Goal: Transaction & Acquisition: Purchase product/service

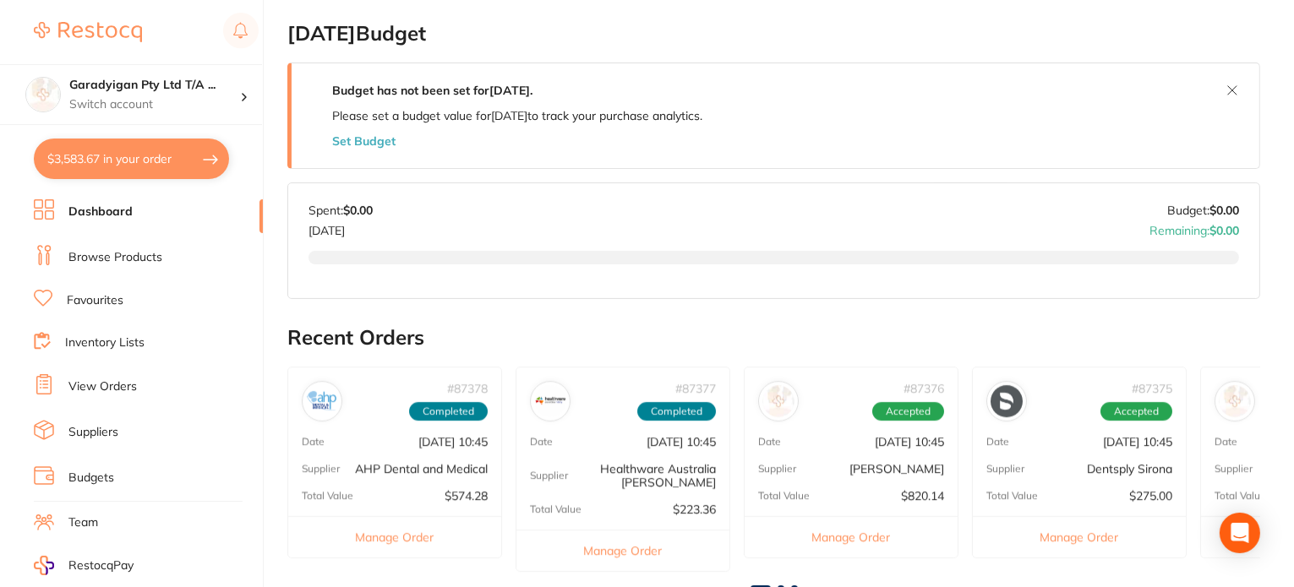
scroll to position [423, 0]
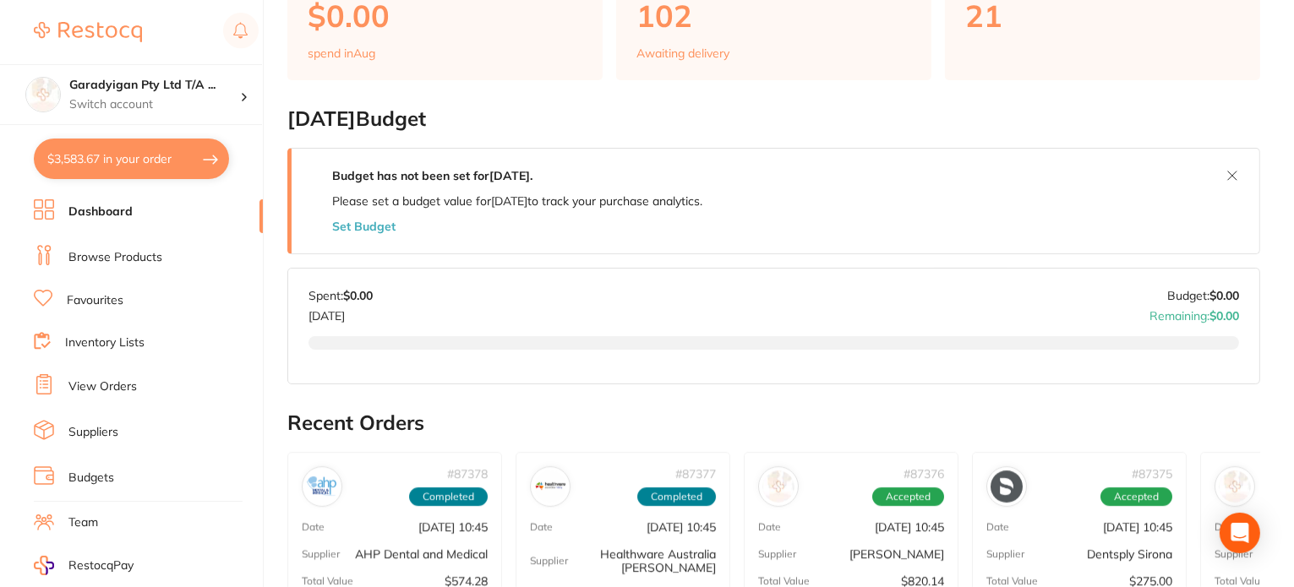
click at [136, 254] on link "Browse Products" at bounding box center [115, 257] width 94 height 17
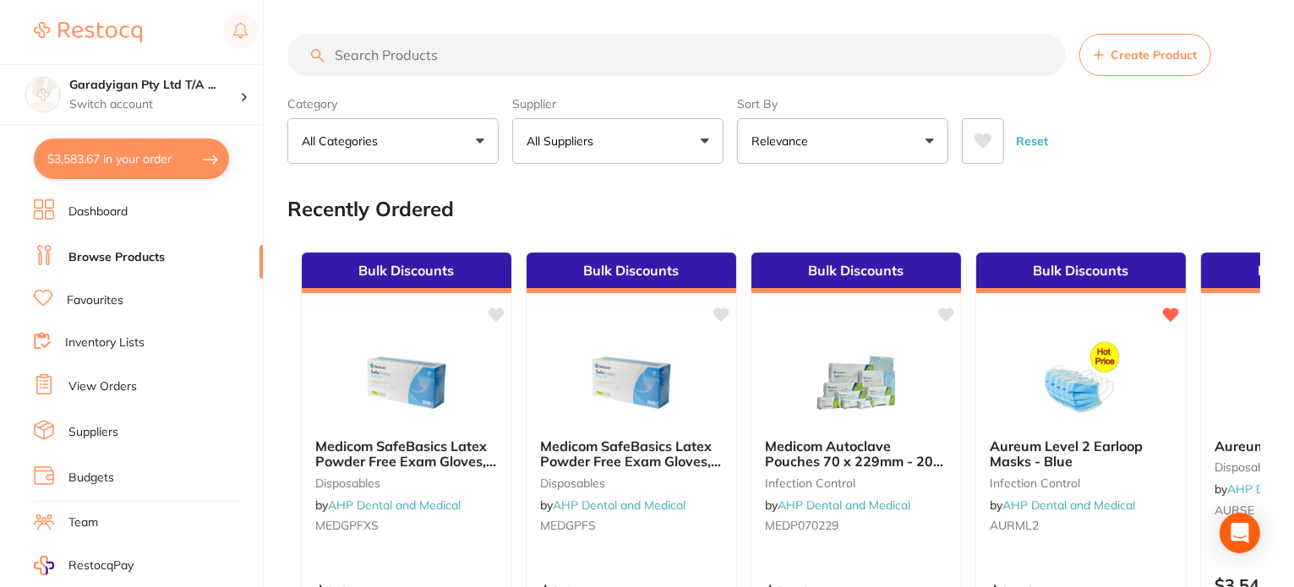
drag, startPoint x: 491, startPoint y: 53, endPoint x: 492, endPoint y: 62, distance: 8.5
click at [491, 55] on input "search" at bounding box center [676, 55] width 778 height 42
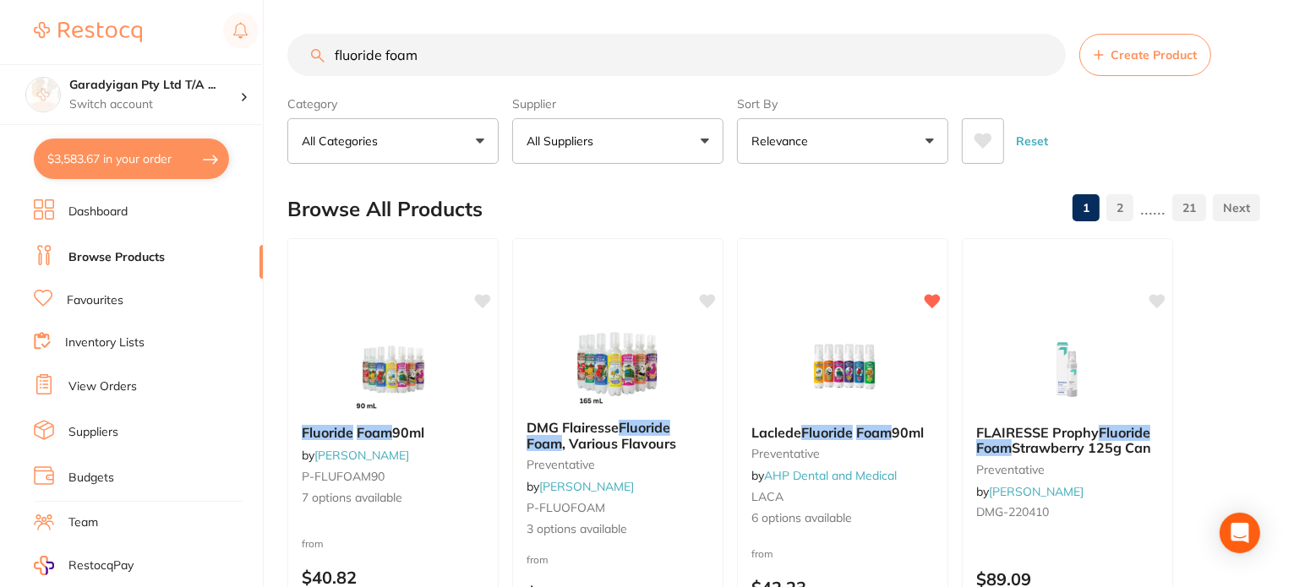
type input "fluoride foam"
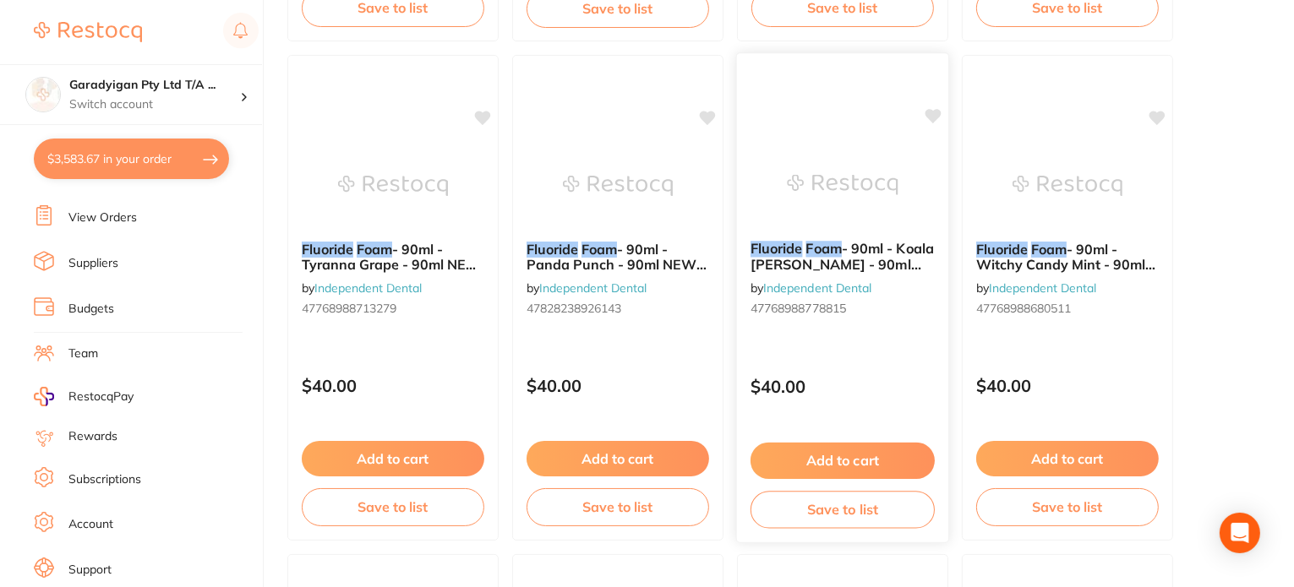
scroll to position [676, 0]
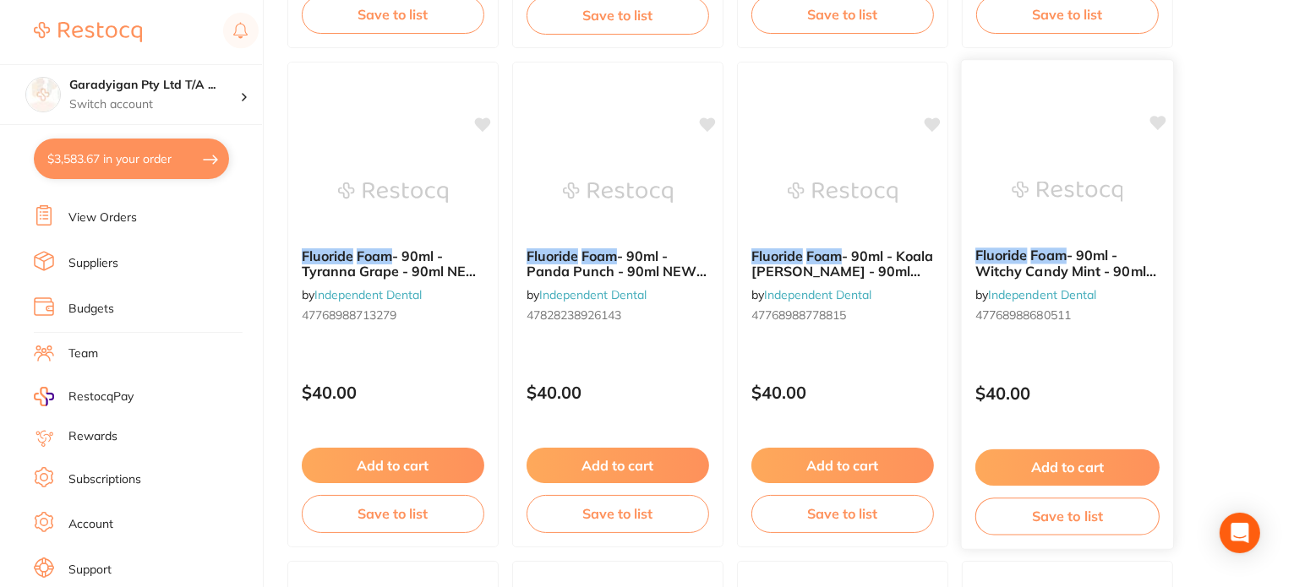
click at [1157, 123] on icon at bounding box center [1158, 123] width 16 height 14
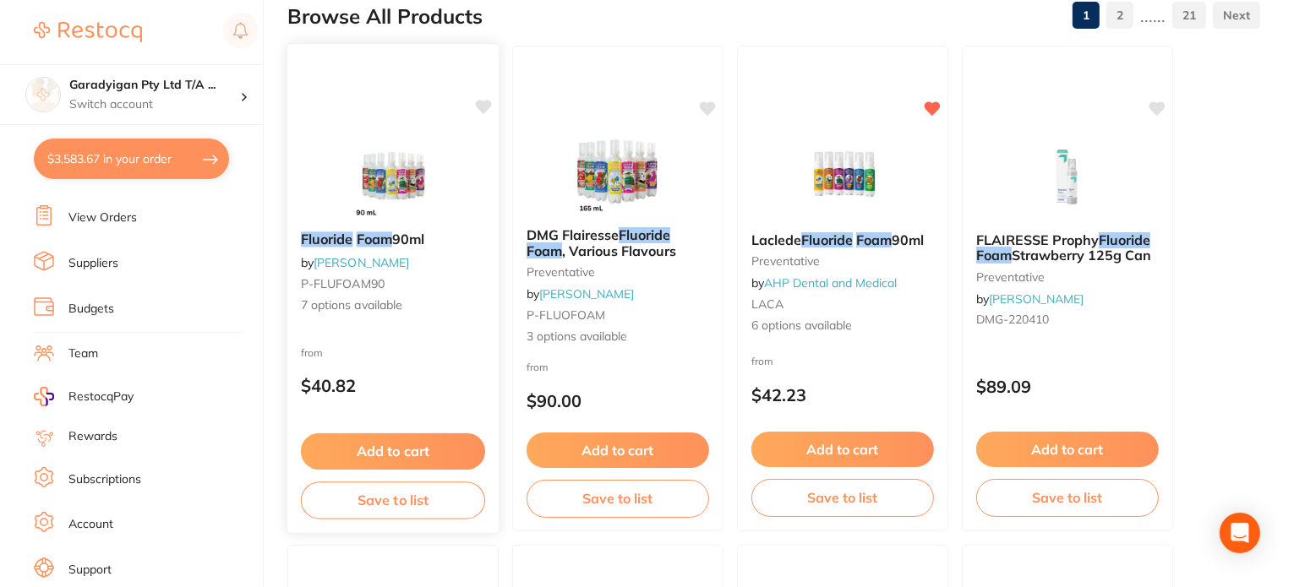
scroll to position [169, 0]
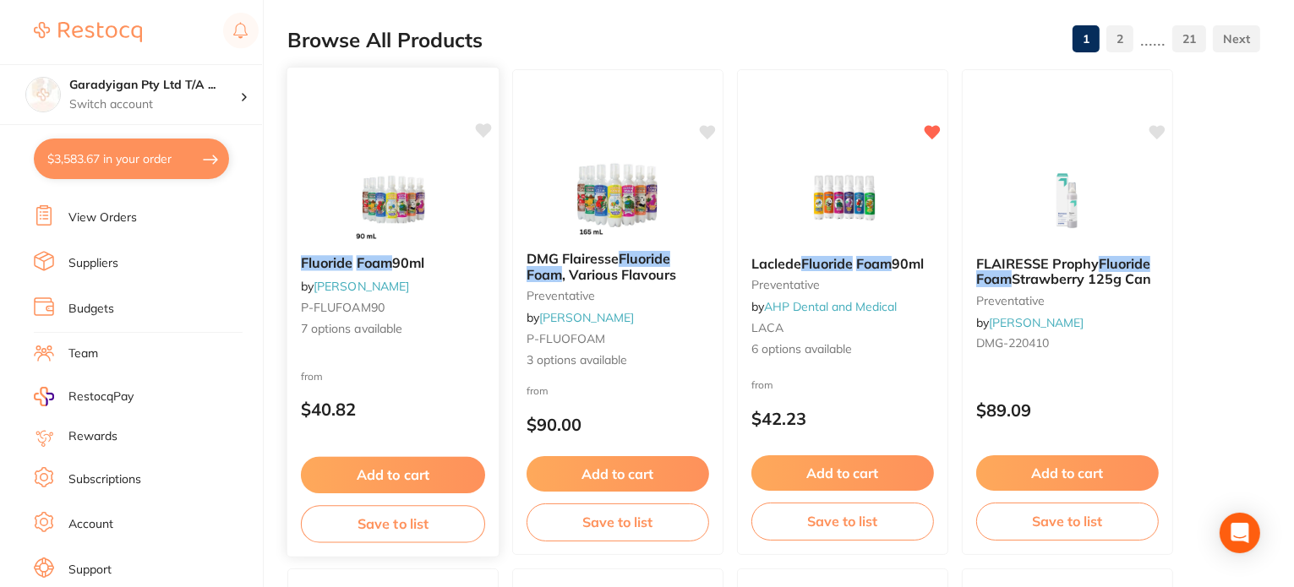
click at [480, 123] on icon at bounding box center [483, 131] width 17 height 17
click at [436, 474] on button "Add to cart" at bounding box center [393, 475] width 184 height 36
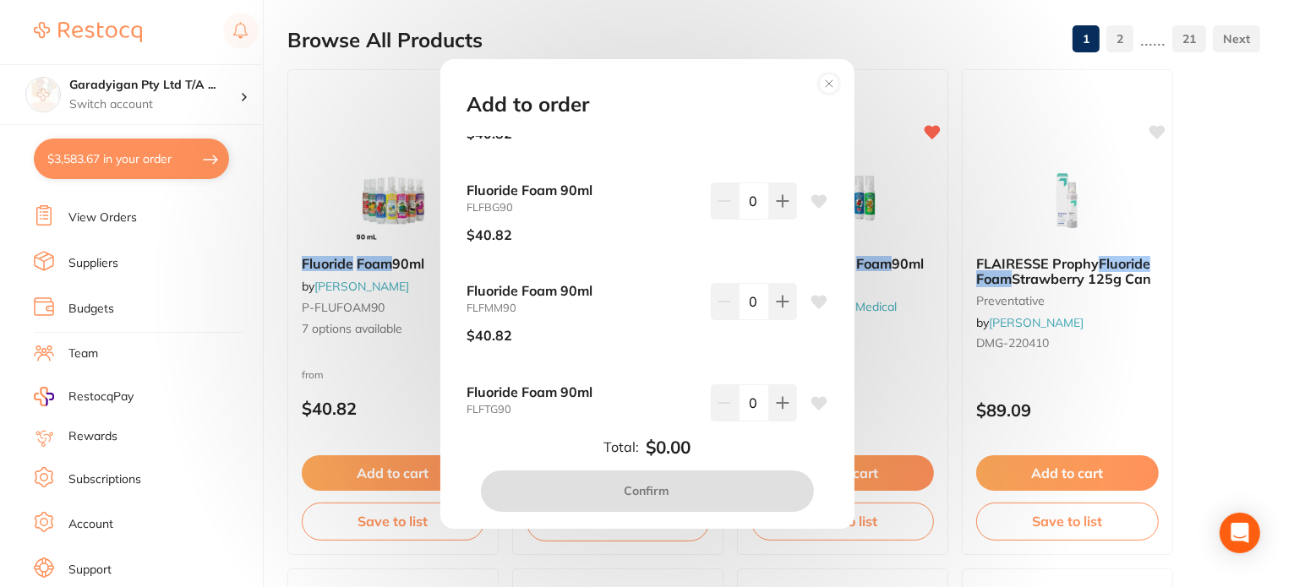
scroll to position [254, 0]
drag, startPoint x: 826, startPoint y: 90, endPoint x: 816, endPoint y: 97, distance: 12.0
click at [823, 90] on circle at bounding box center [828, 83] width 19 height 19
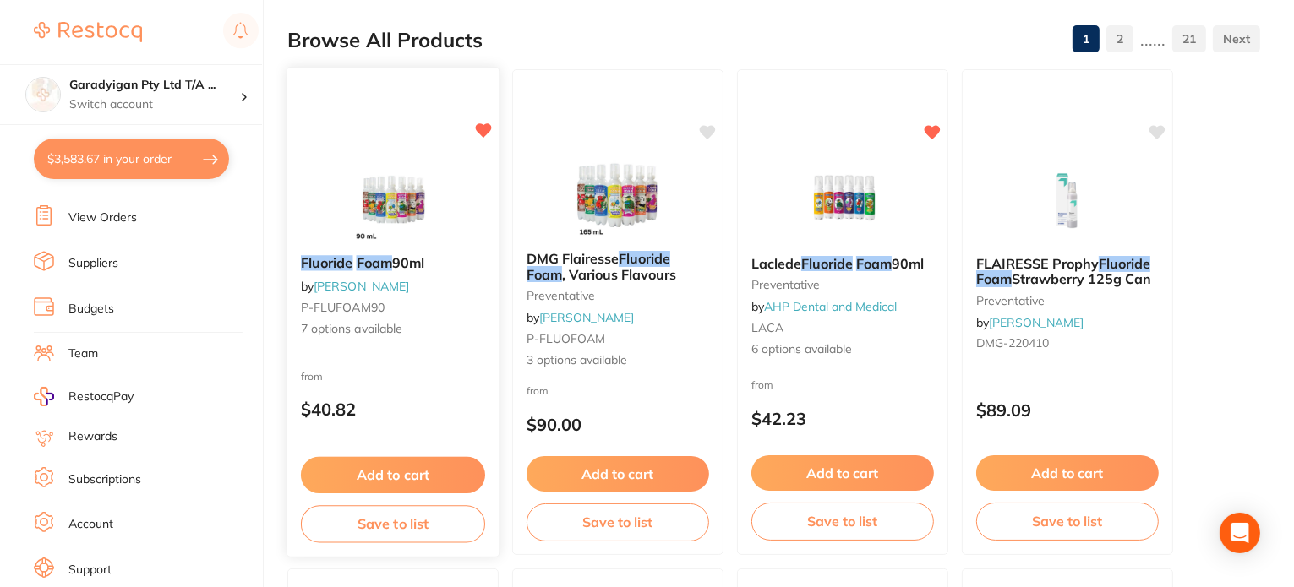
click at [406, 240] on img at bounding box center [392, 198] width 111 height 85
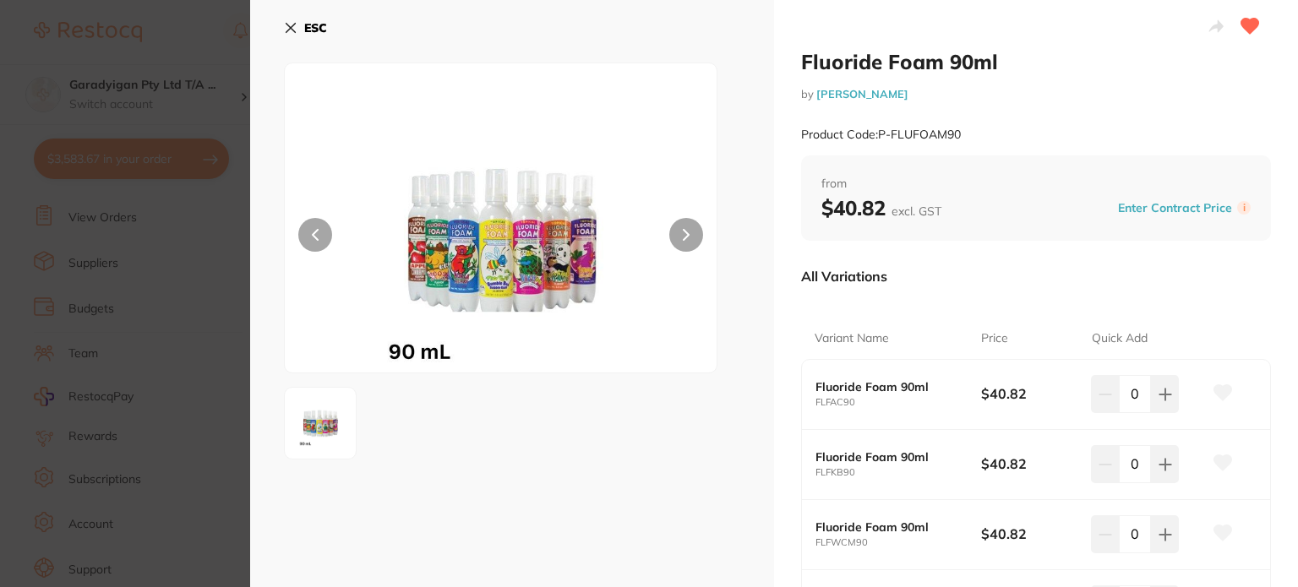
click at [1241, 23] on icon at bounding box center [1250, 26] width 18 height 15
click at [287, 30] on icon at bounding box center [291, 28] width 14 height 14
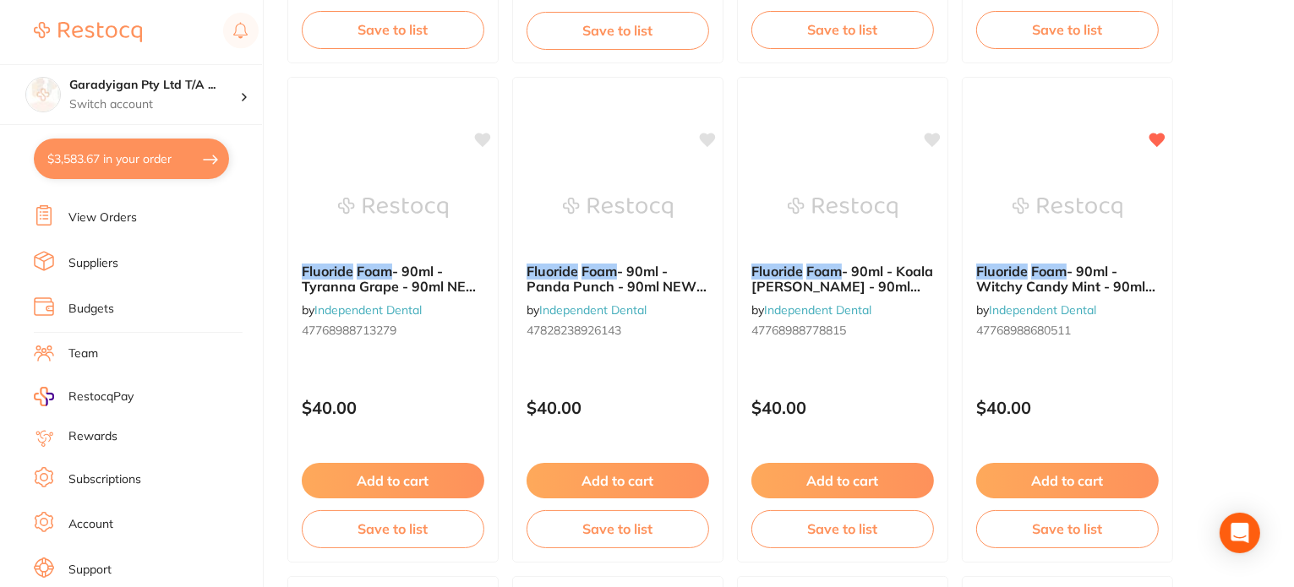
scroll to position [676, 0]
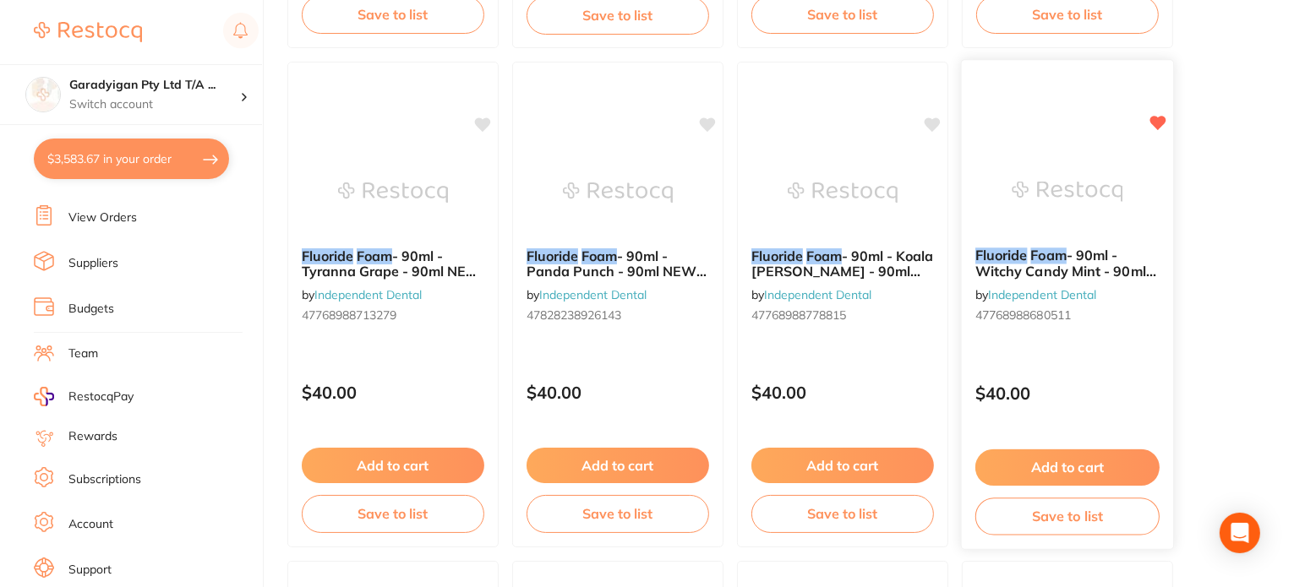
click at [1061, 199] on img at bounding box center [1067, 191] width 111 height 85
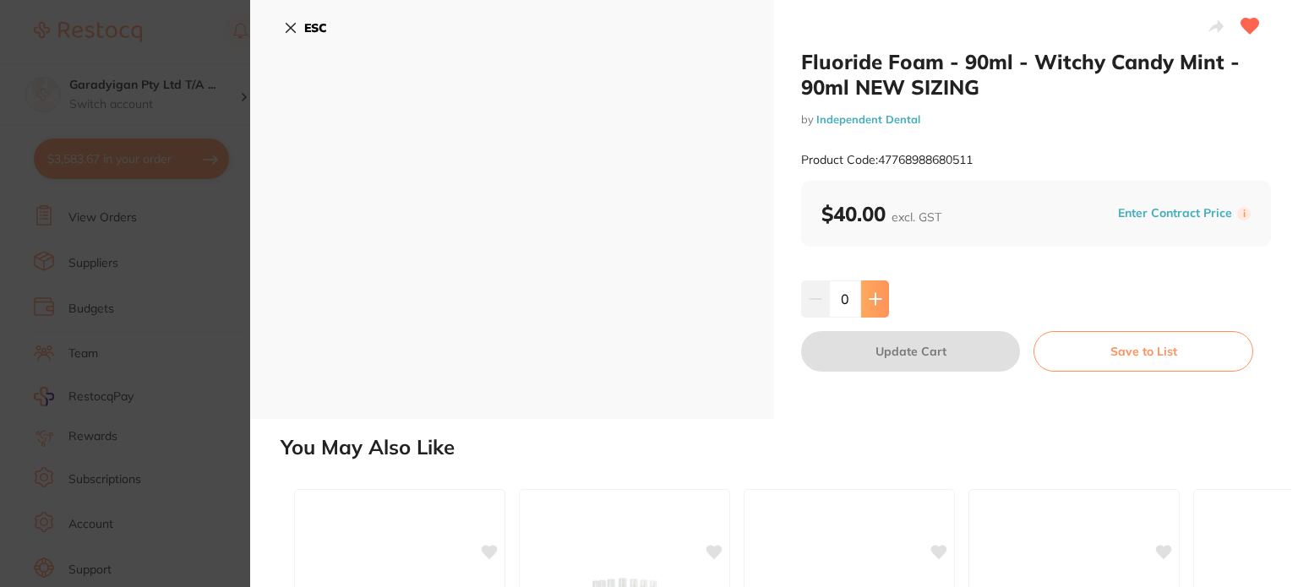
click at [872, 292] on icon at bounding box center [876, 299] width 14 height 14
type input "1"
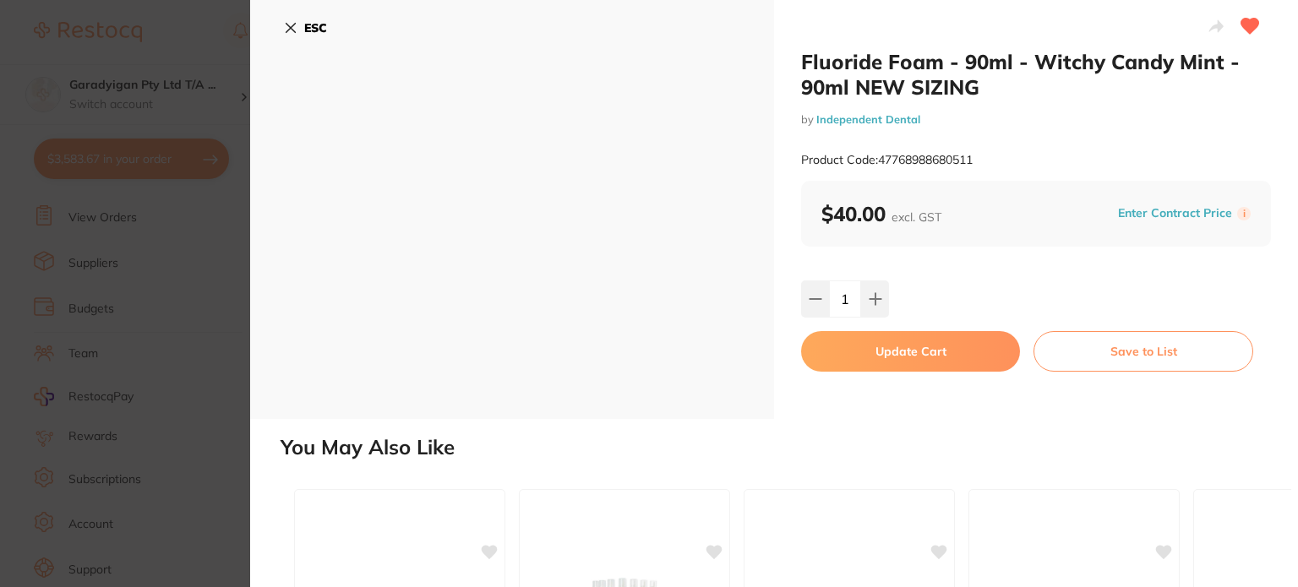
click at [921, 344] on button "Update Cart" at bounding box center [910, 351] width 219 height 41
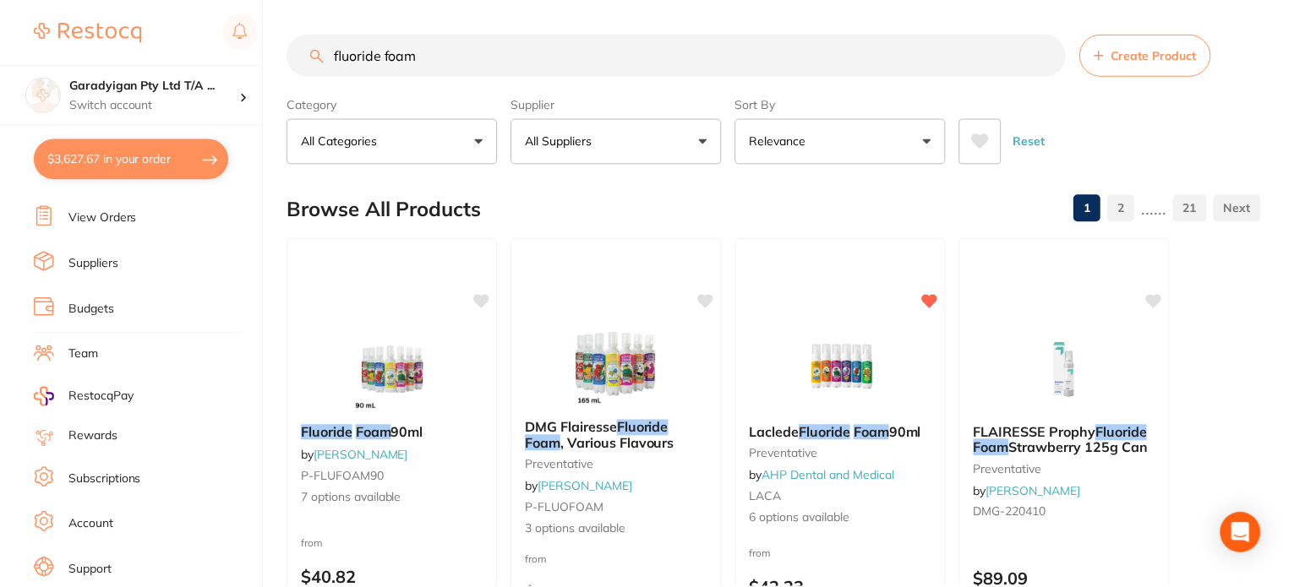
scroll to position [676, 0]
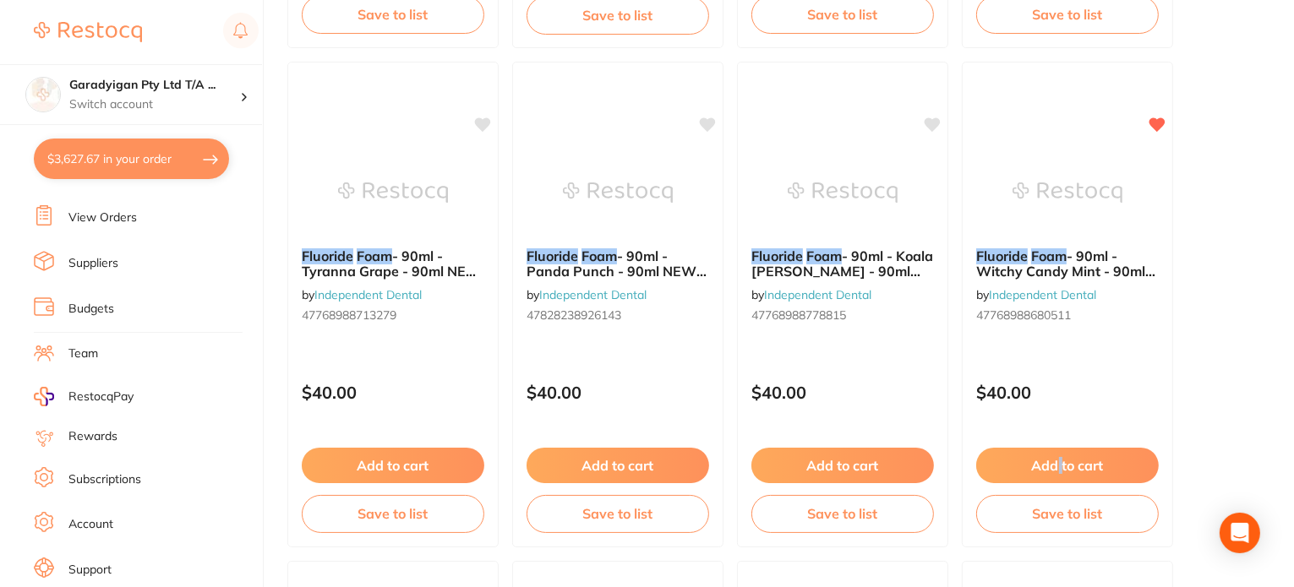
click at [1059, 449] on div "Add to cart Save to list" at bounding box center [1068, 490] width 210 height 112
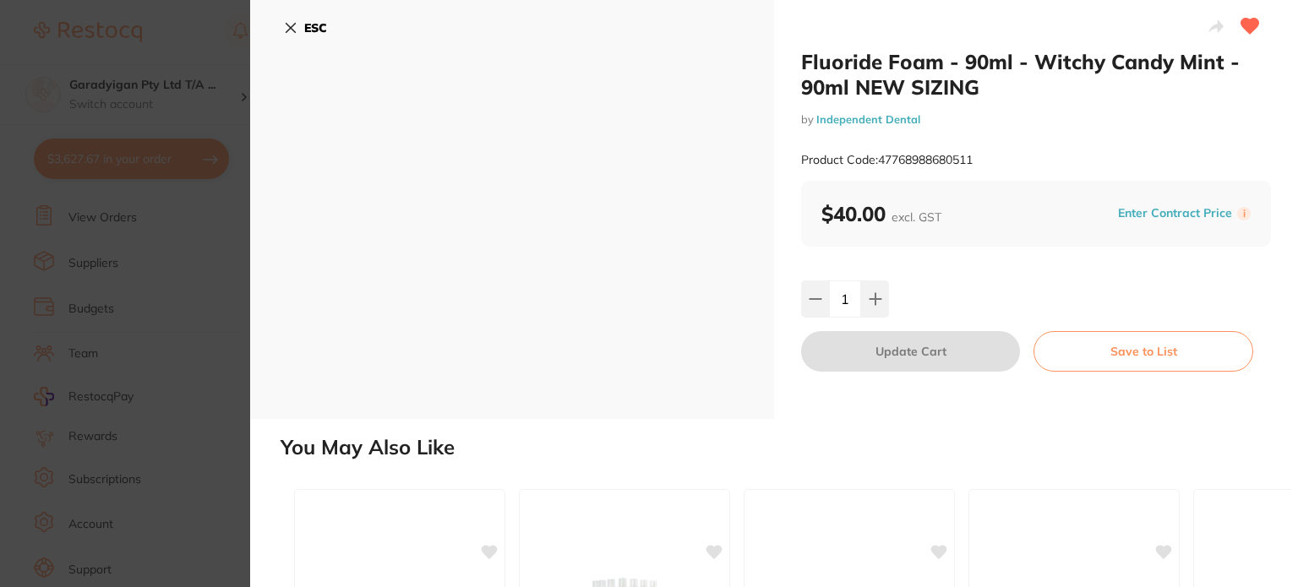
click at [281, 27] on div "ESC" at bounding box center [512, 209] width 524 height 419
click at [288, 30] on icon at bounding box center [291, 28] width 14 height 14
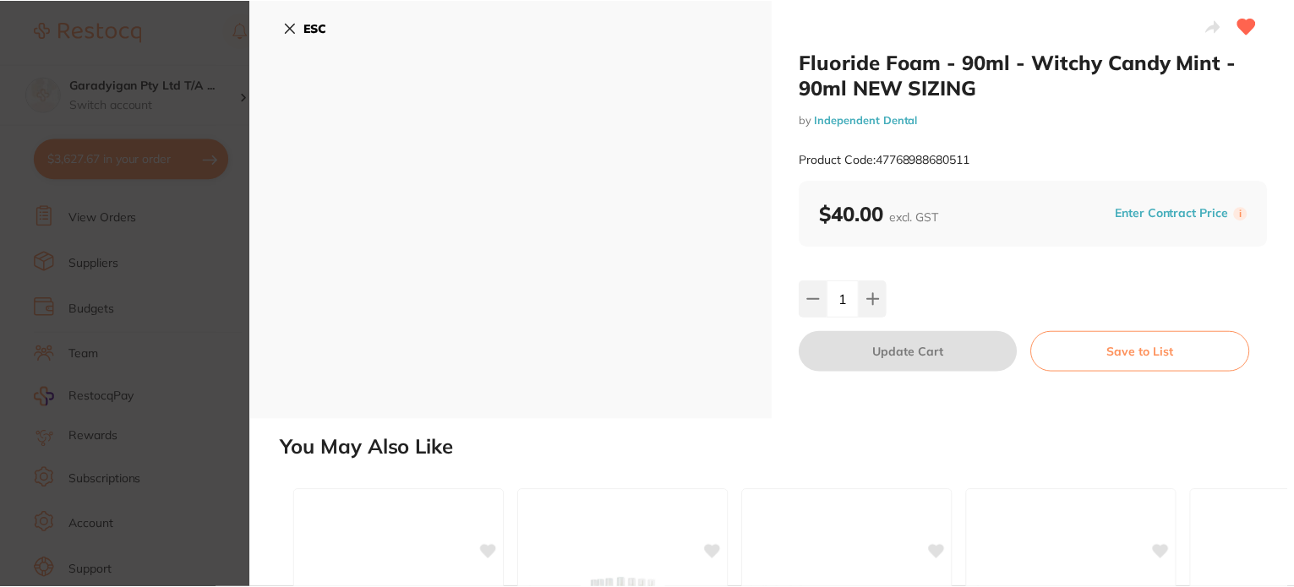
scroll to position [676, 0]
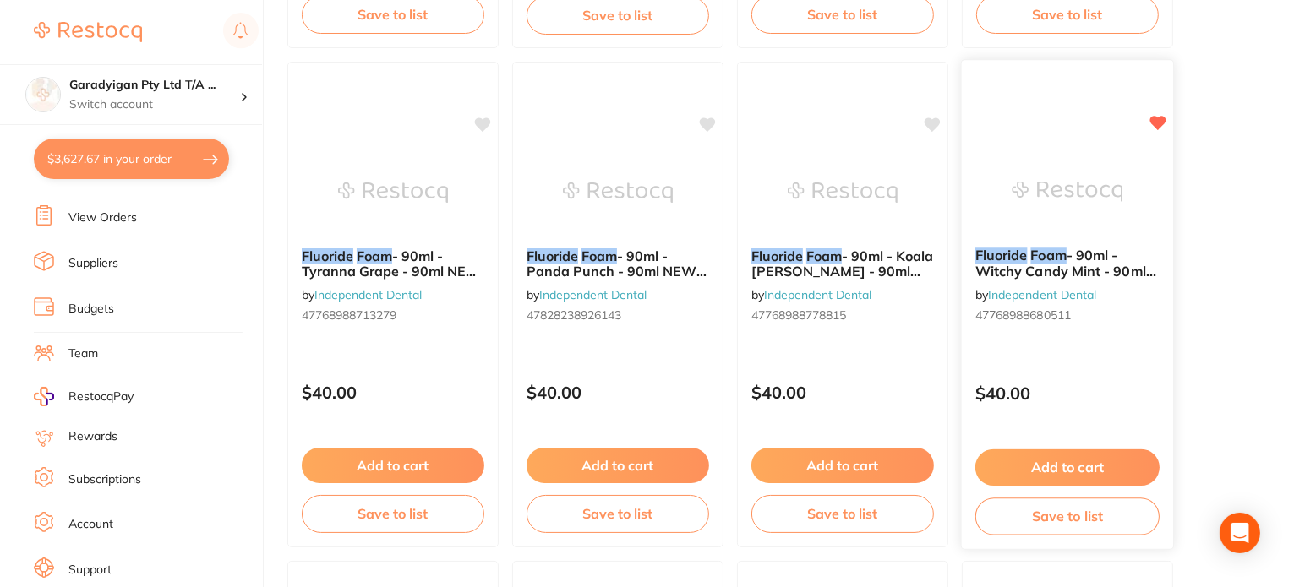
click at [1042, 467] on button "Add to cart" at bounding box center [1067, 468] width 184 height 36
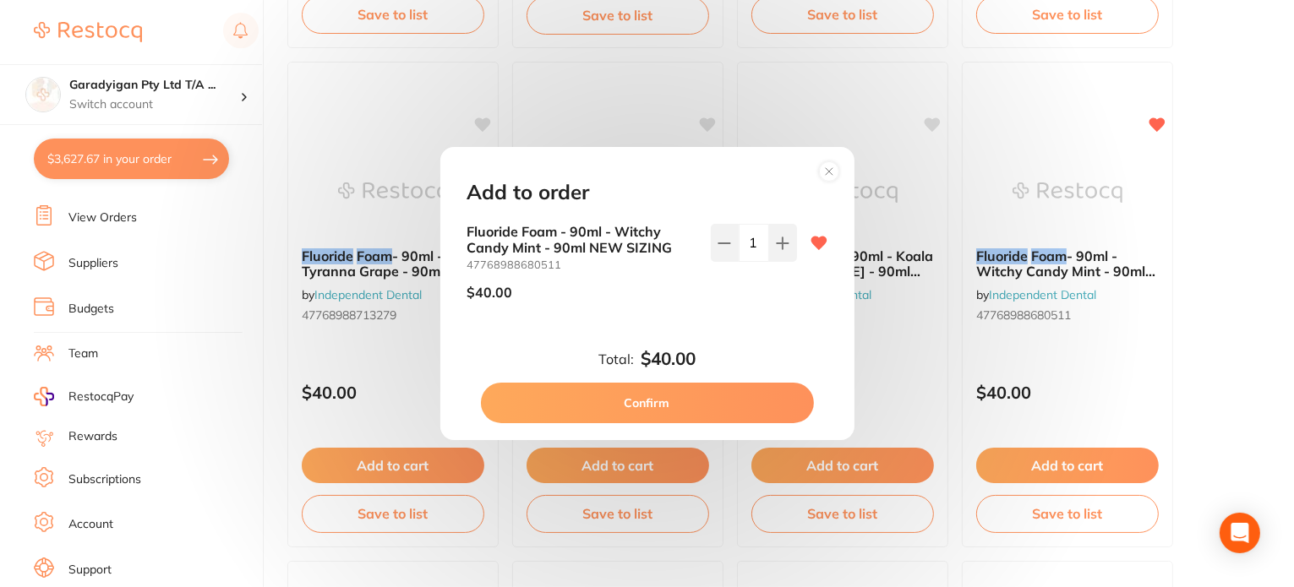
click at [736, 401] on button "Confirm" at bounding box center [647, 403] width 333 height 41
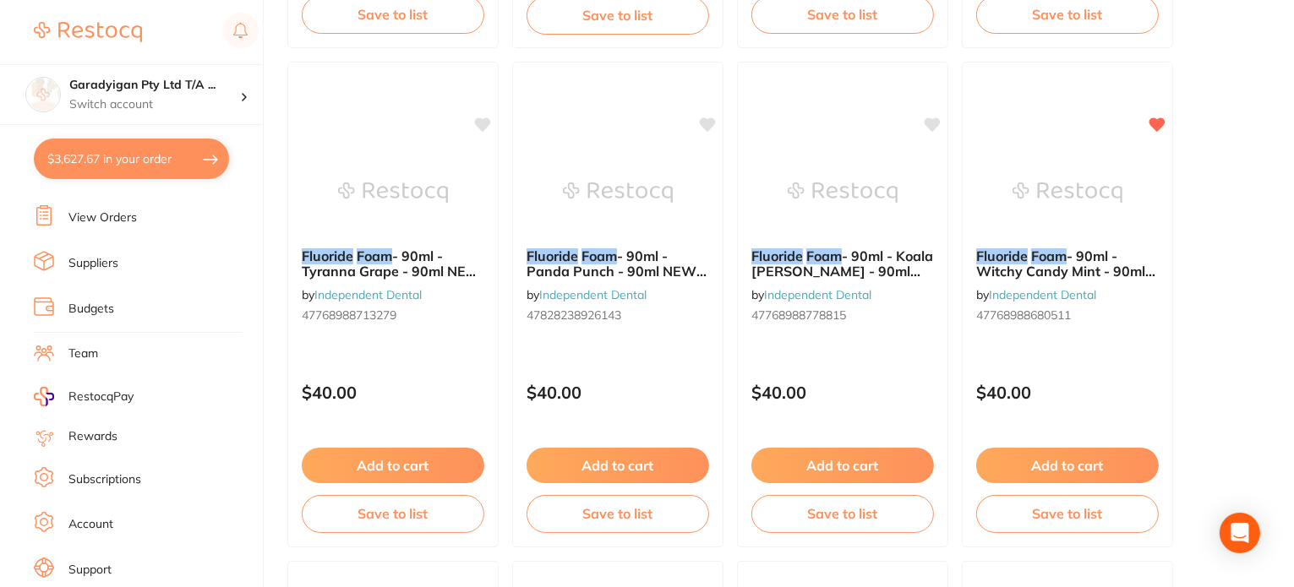
drag, startPoint x: 154, startPoint y: 147, endPoint x: 489, endPoint y: 140, distance: 335.6
click at [153, 149] on button "$3,627.67 in your order" at bounding box center [131, 159] width 195 height 41
checkbox input "true"
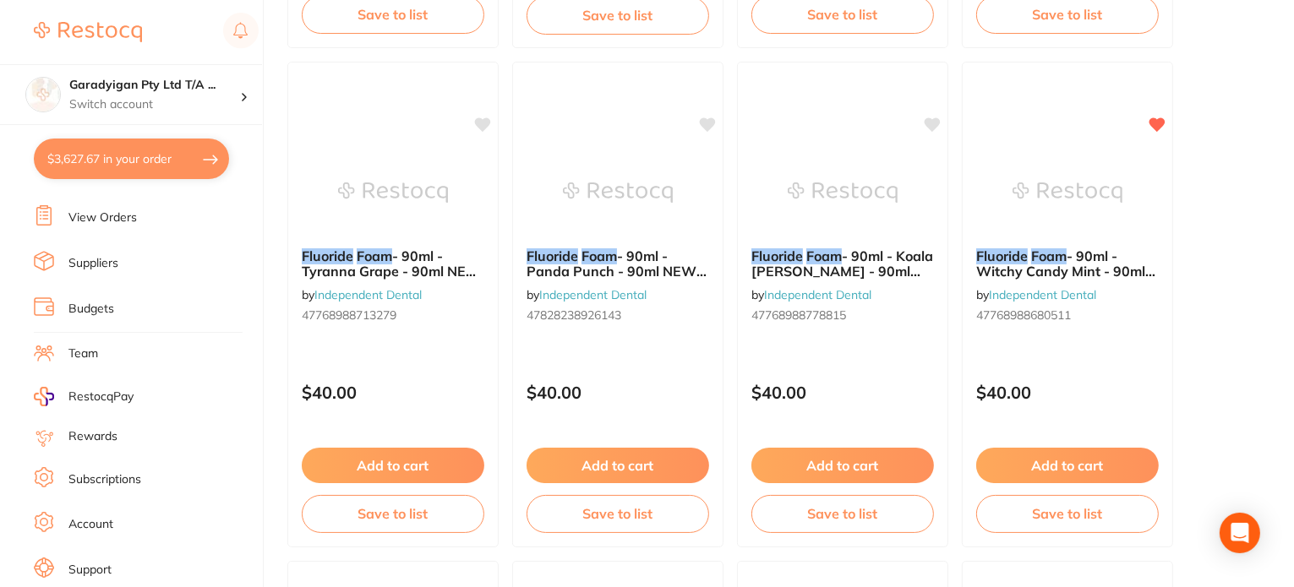
checkbox input "true"
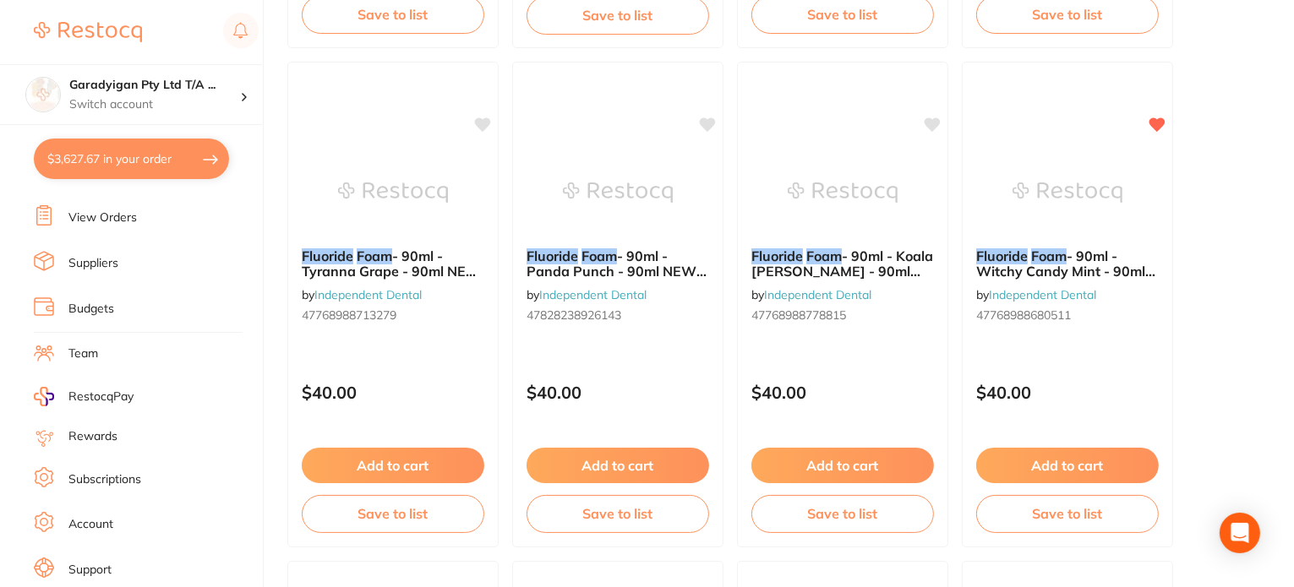
checkbox input "true"
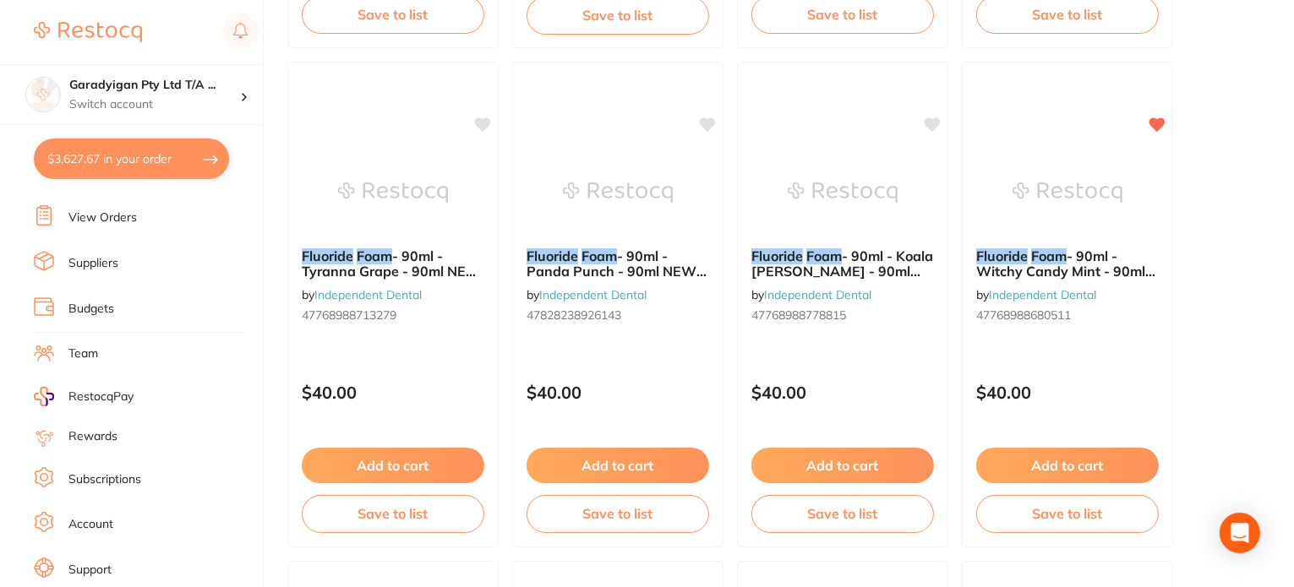
checkbox input "true"
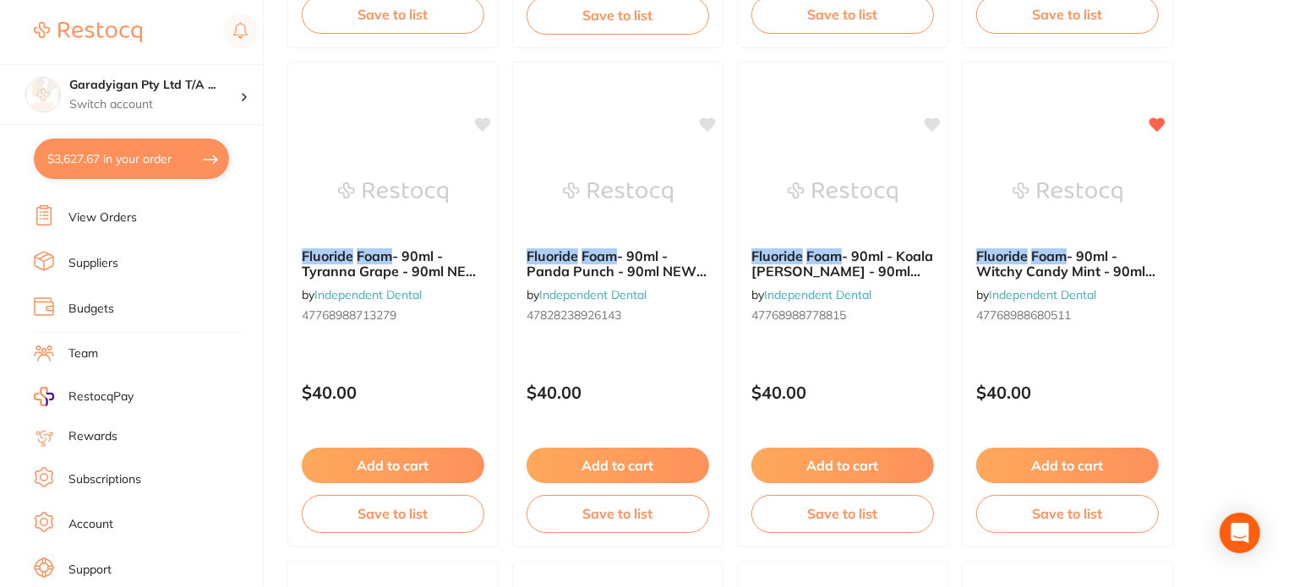
checkbox input "true"
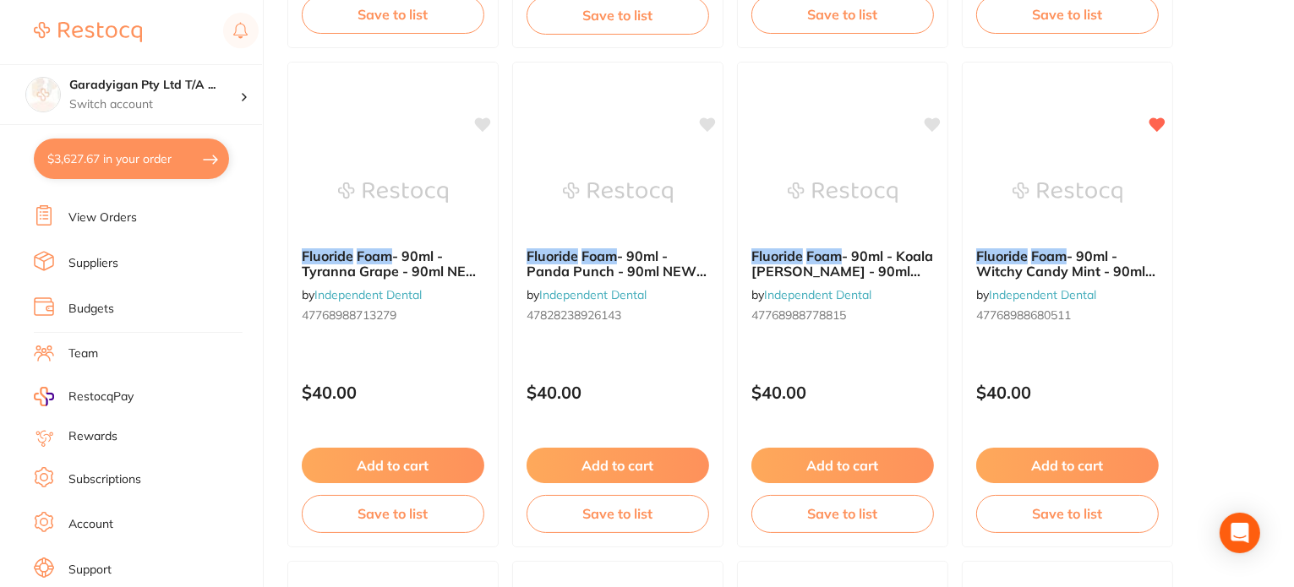
checkbox input "true"
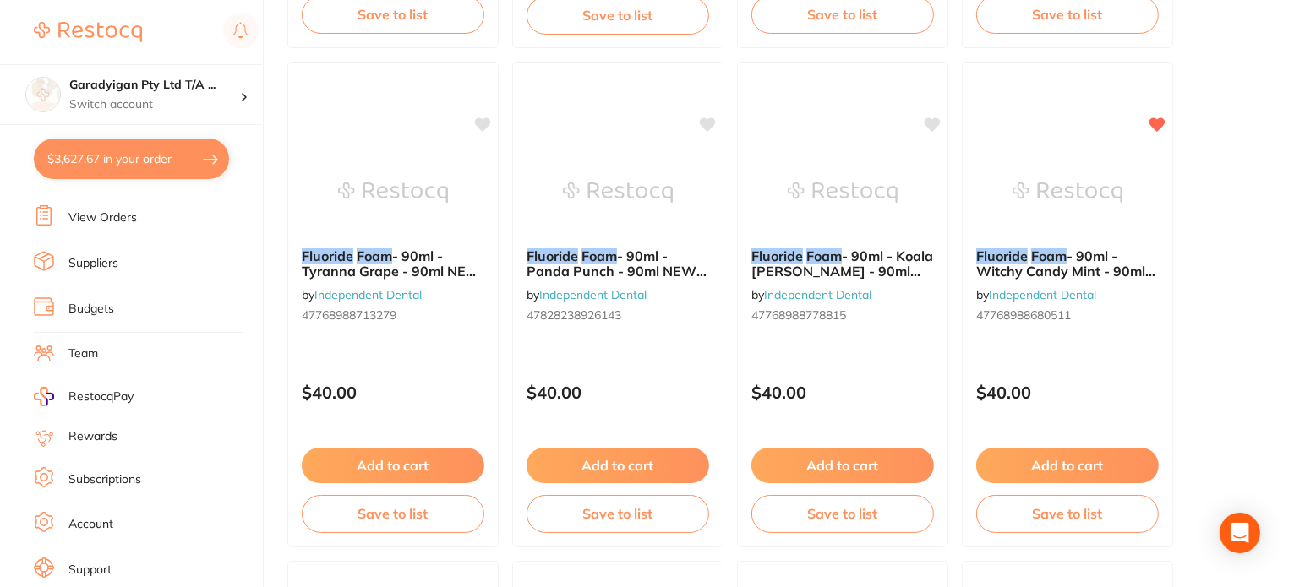
checkbox input "true"
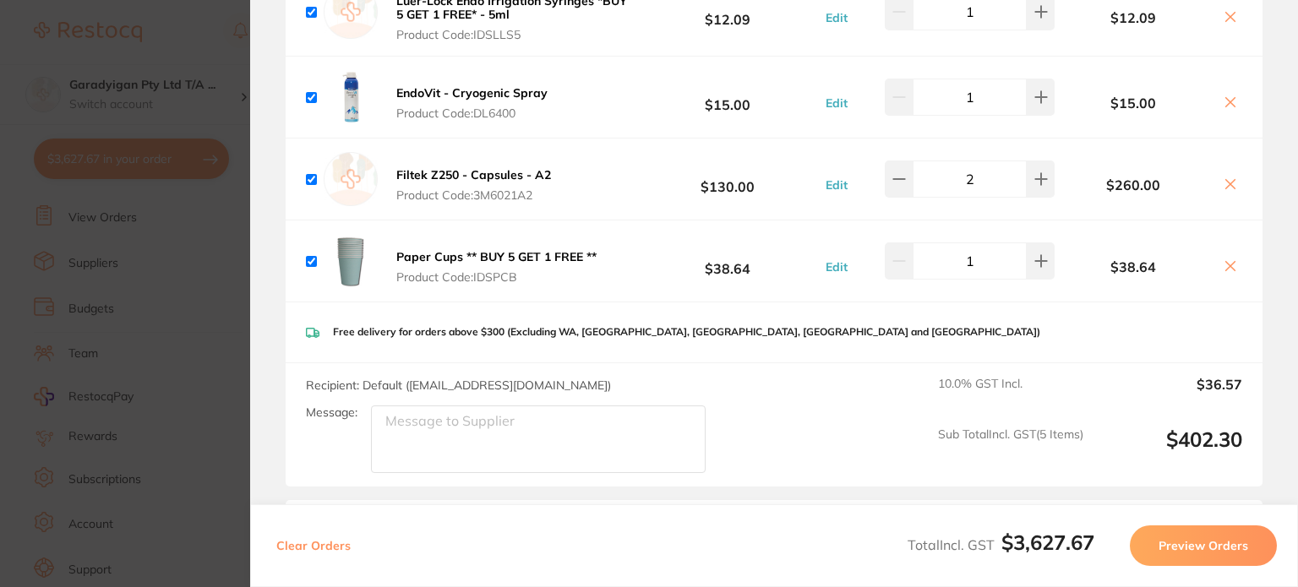
scroll to position [1437, 0]
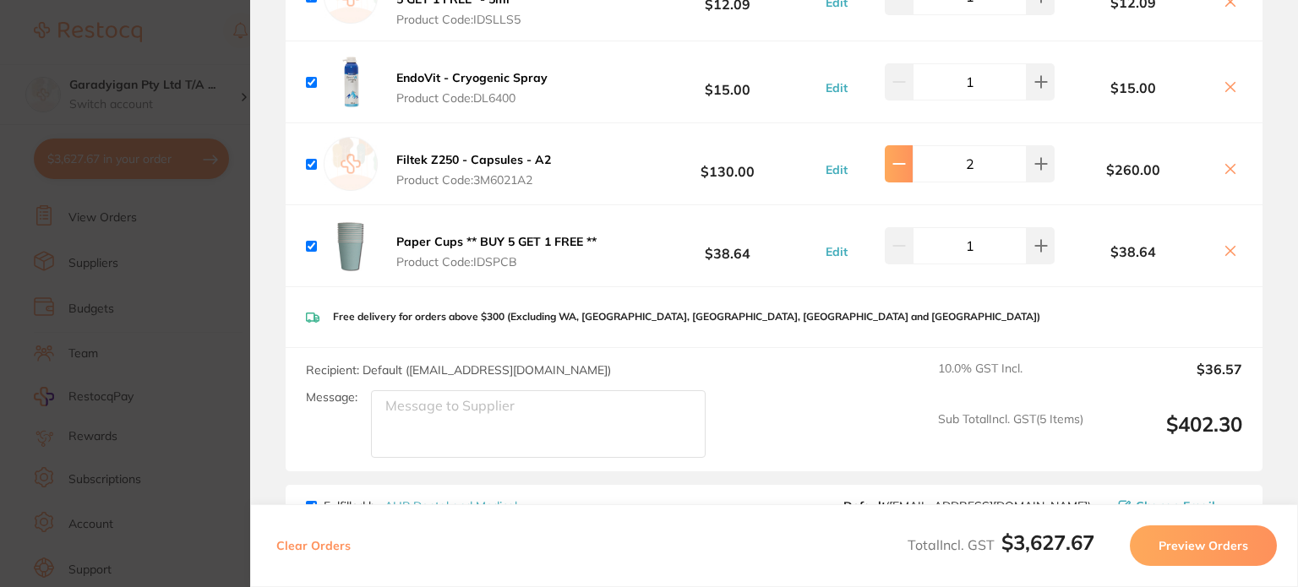
type input "1"
type input "2"
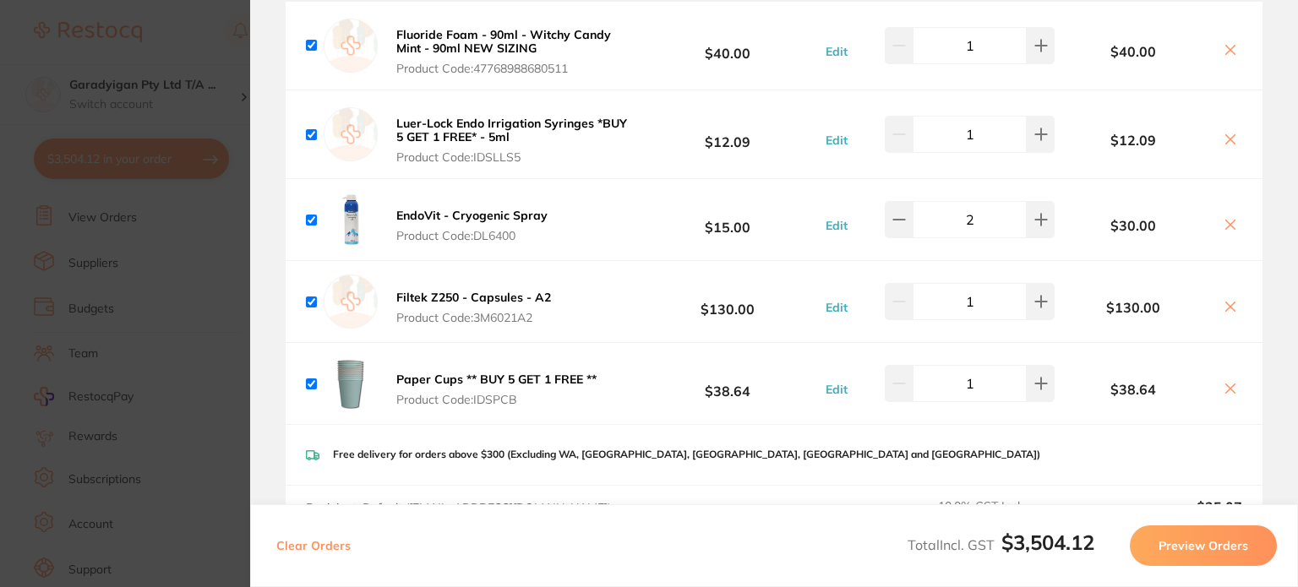
scroll to position [1268, 0]
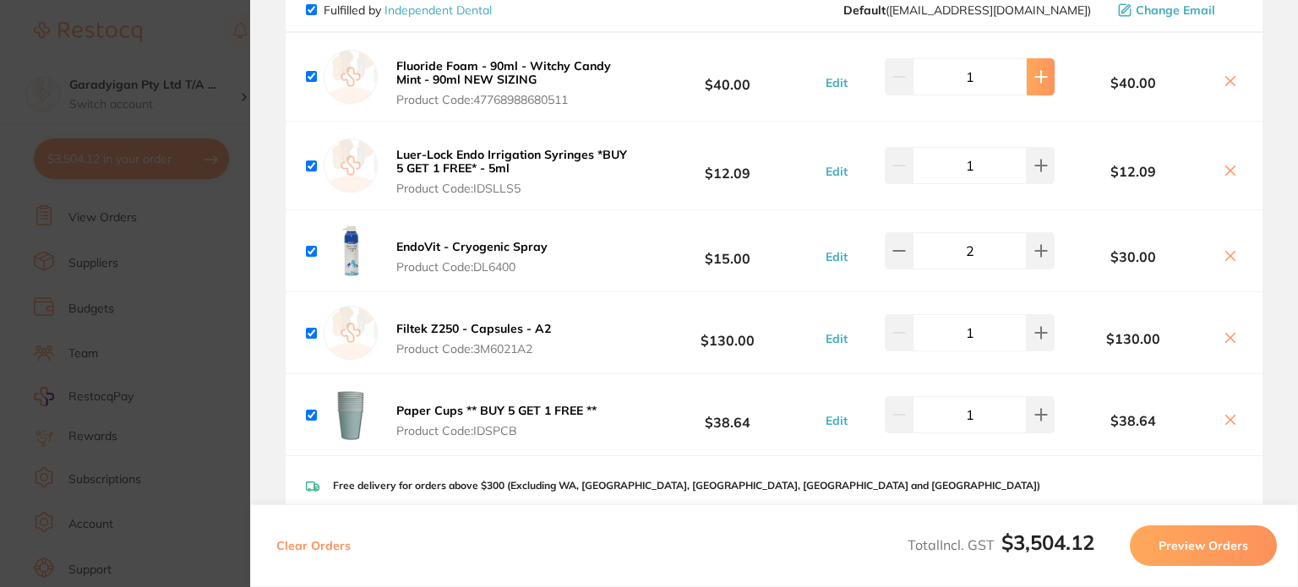
type input "2"
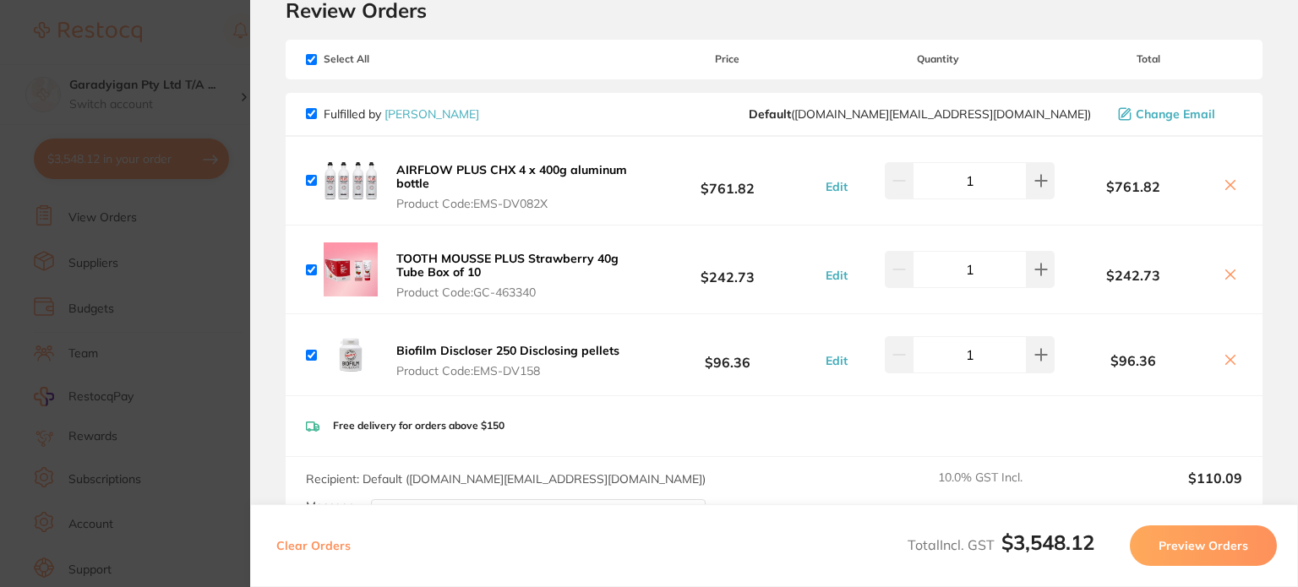
scroll to position [0, 0]
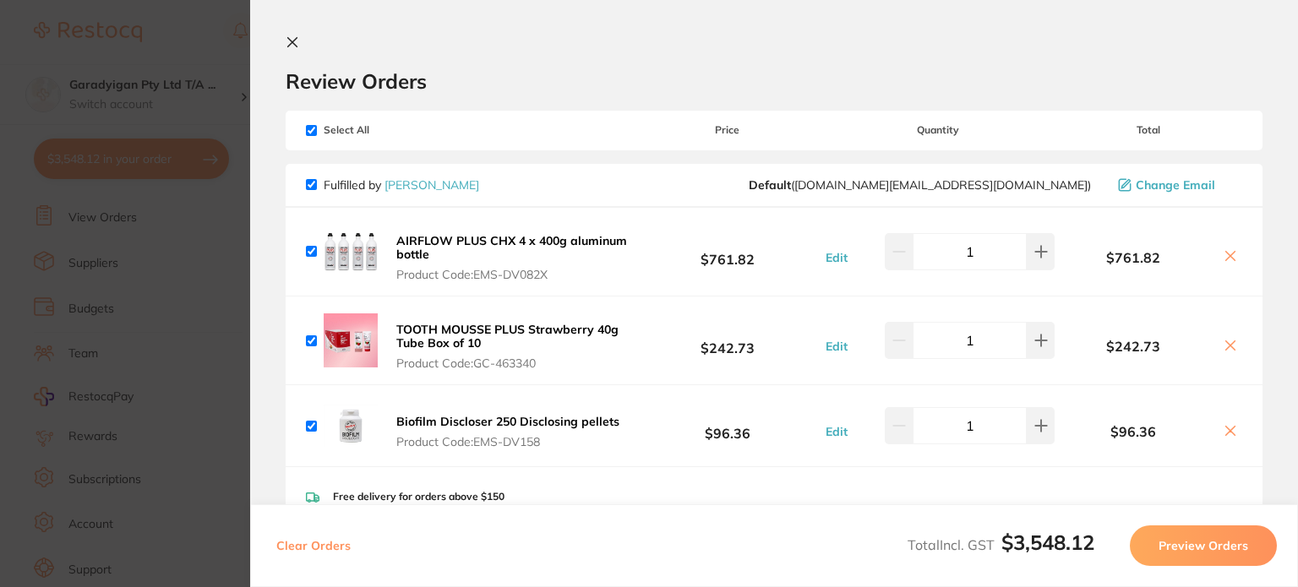
click at [287, 44] on icon at bounding box center [293, 42] width 14 height 14
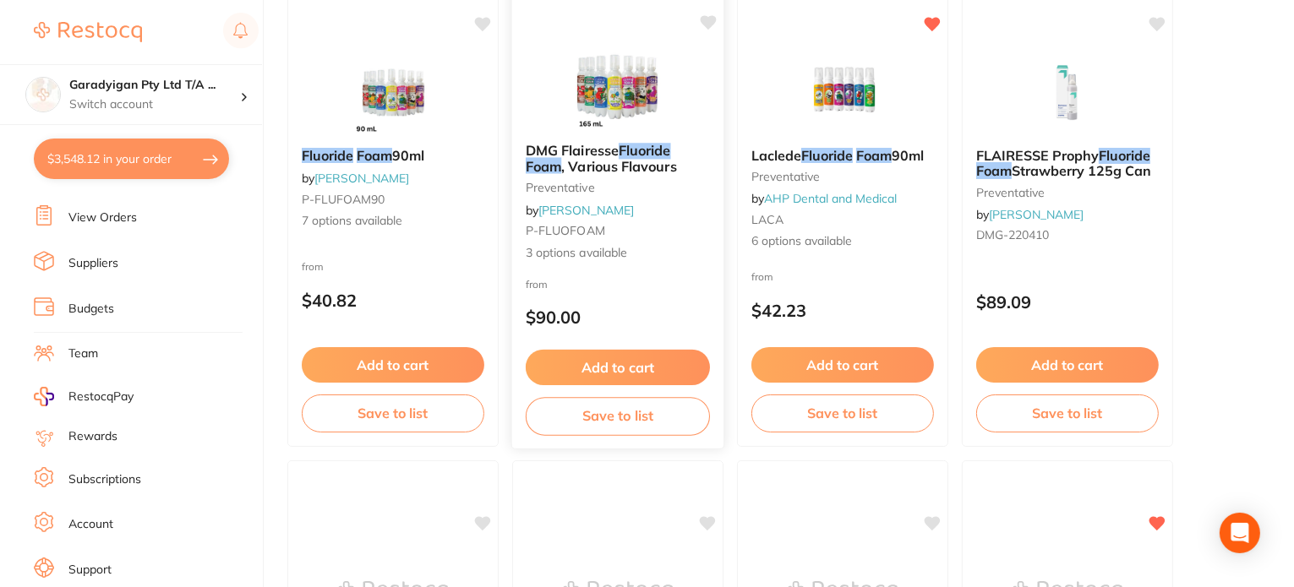
scroll to position [24, 0]
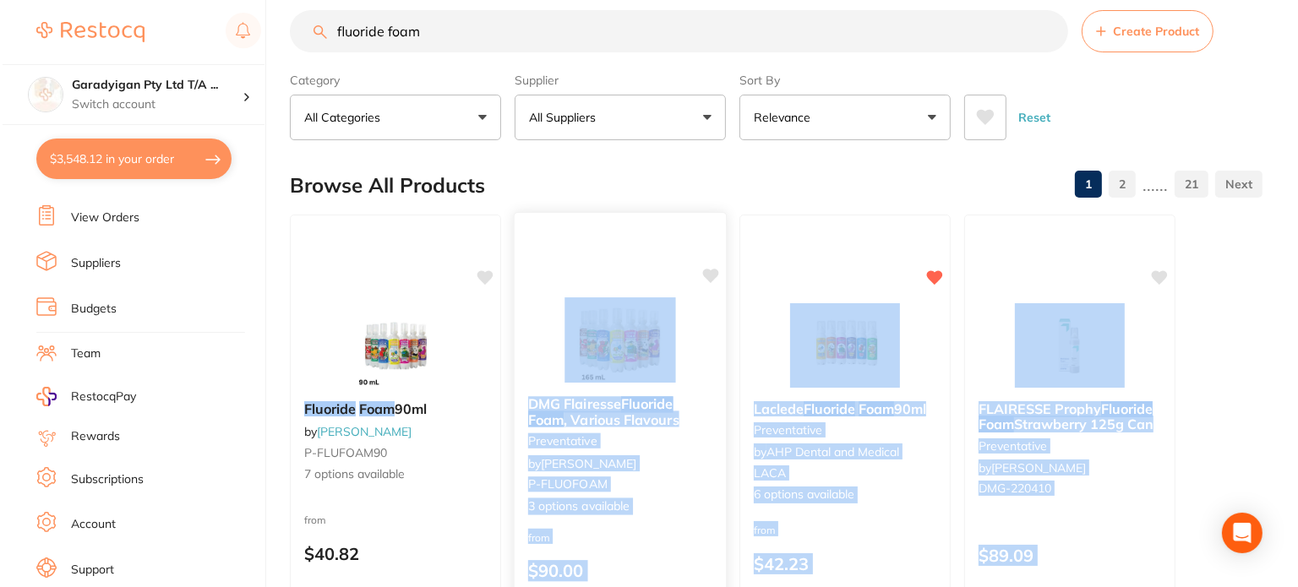
scroll to position [0, 0]
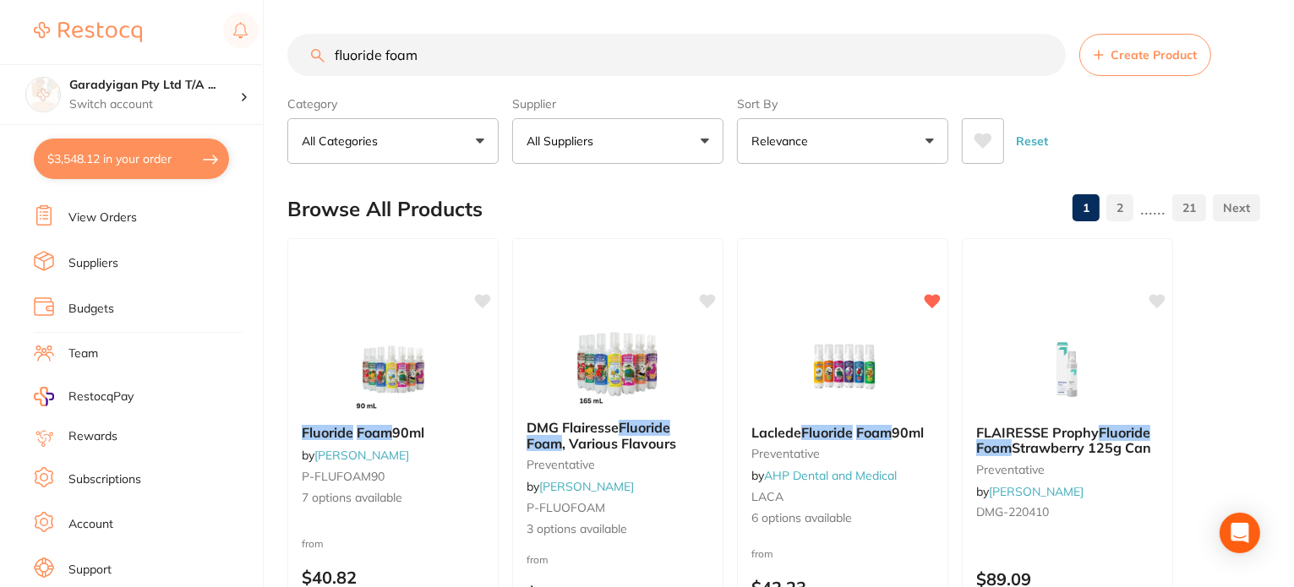
drag, startPoint x: 489, startPoint y: 42, endPoint x: 205, endPoint y: 53, distance: 284.1
click at [205, 53] on div "$3,548.12 Garadyigan Pty Ltd T/A ... Switch account Garadyigan Pty Ltd T/A Anna…" at bounding box center [647, 293] width 1294 height 587
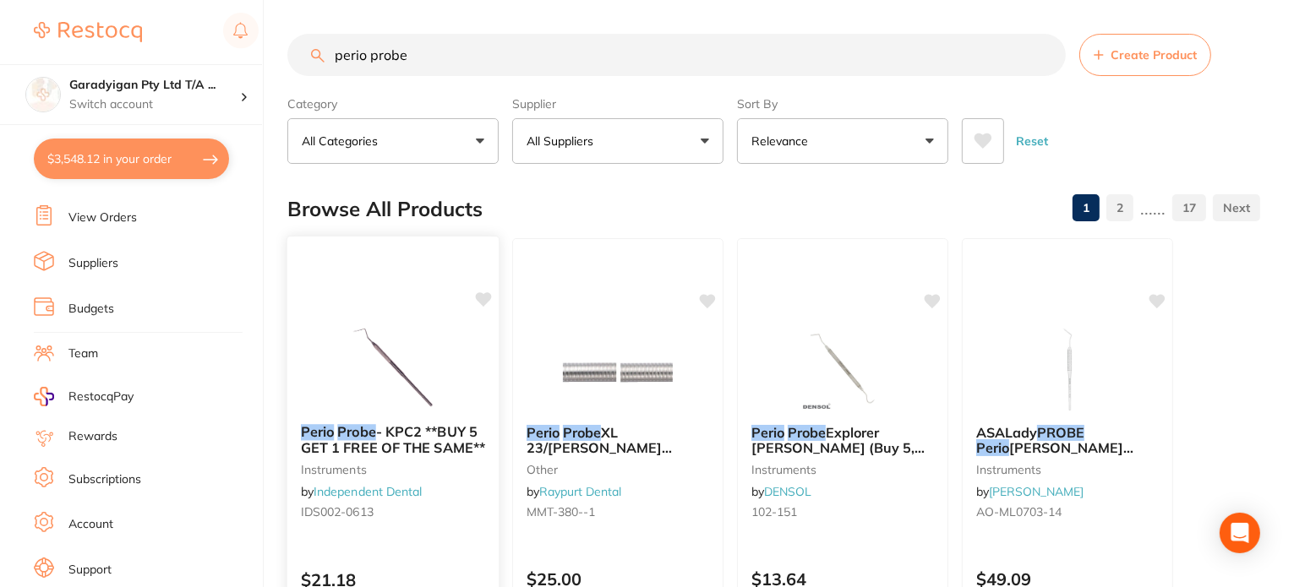
type input "perio probe"
click at [392, 359] on img at bounding box center [392, 367] width 111 height 85
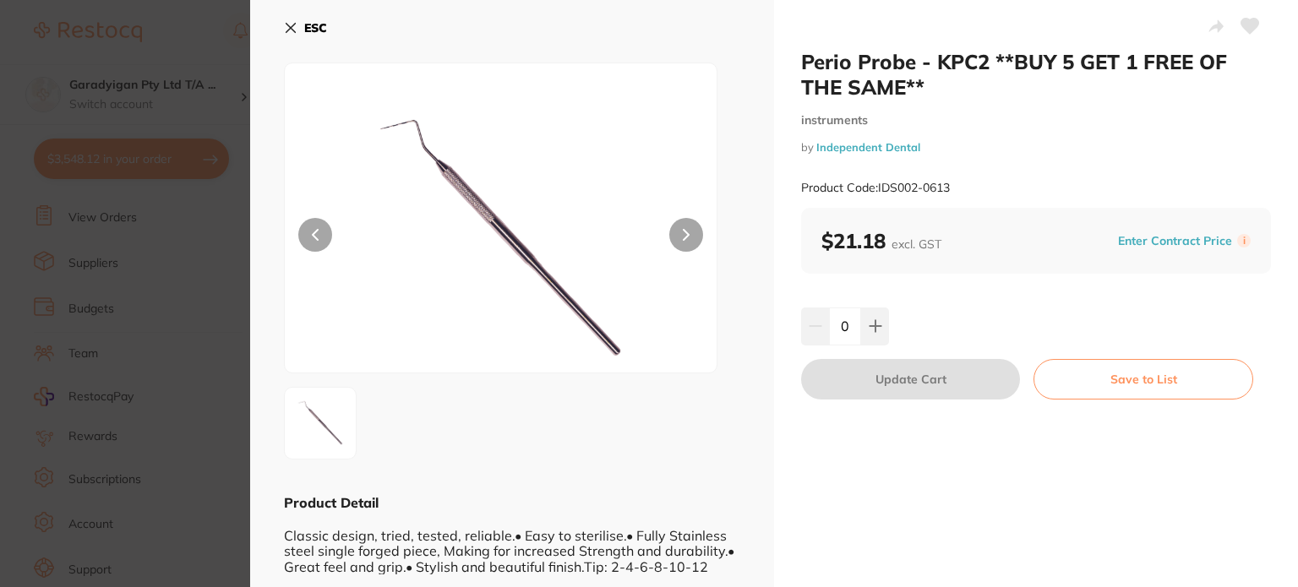
click at [1241, 24] on icon at bounding box center [1250, 26] width 18 height 15
drag, startPoint x: 295, startPoint y: 27, endPoint x: 305, endPoint y: 44, distance: 19.7
click at [296, 27] on icon at bounding box center [291, 28] width 14 height 14
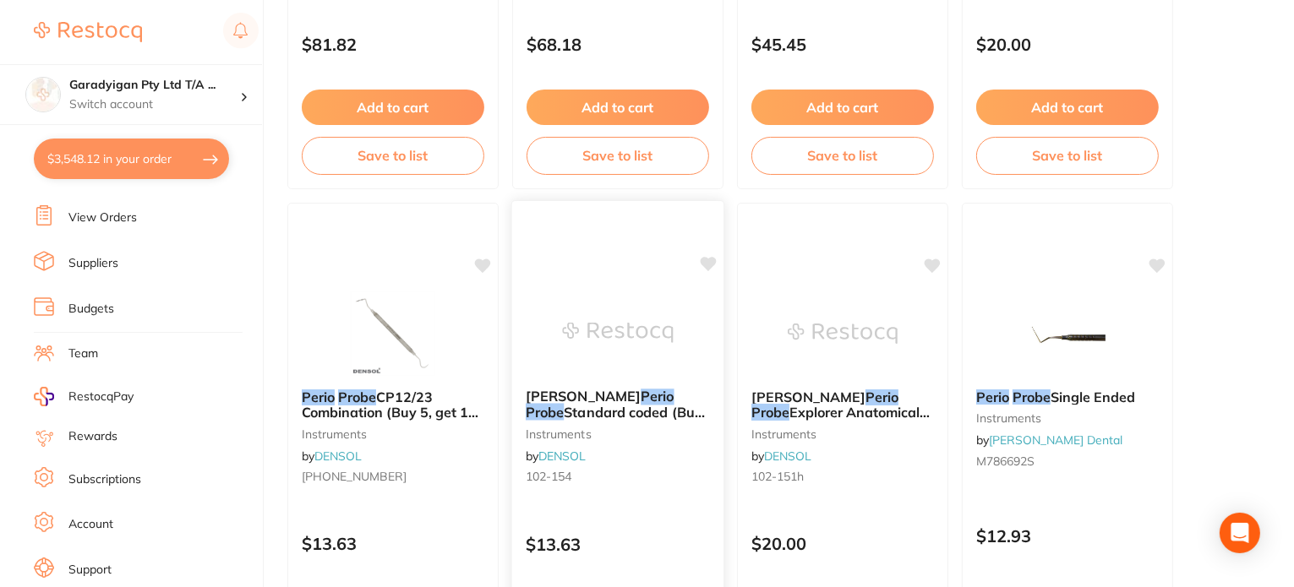
scroll to position [2535, 0]
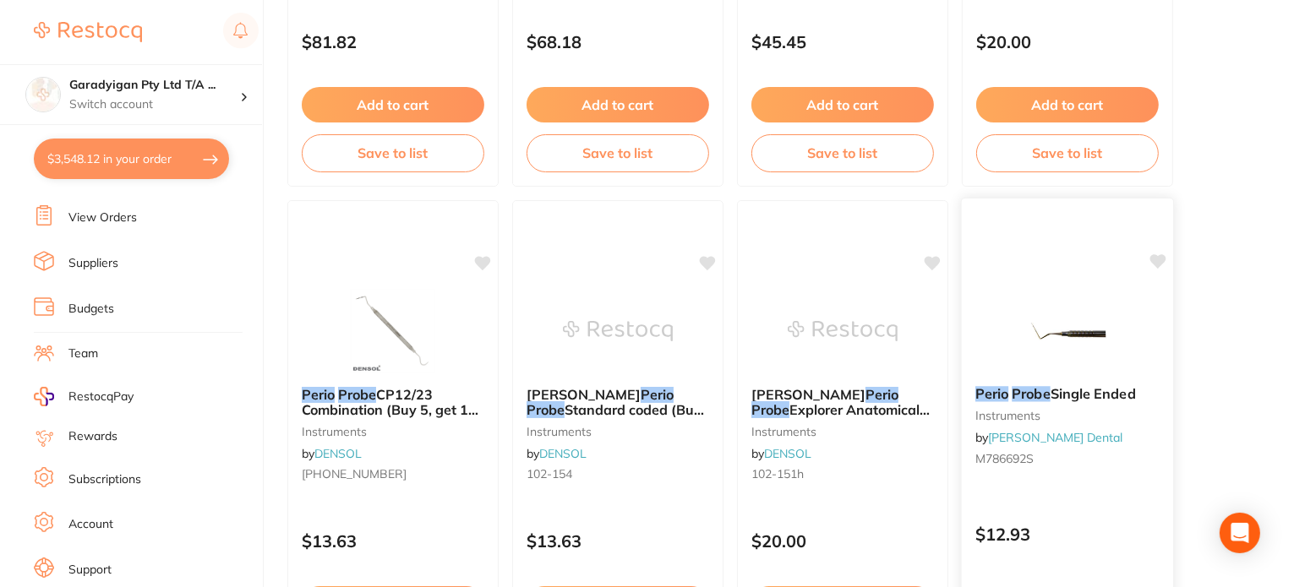
click at [1045, 334] on img at bounding box center [1067, 329] width 111 height 85
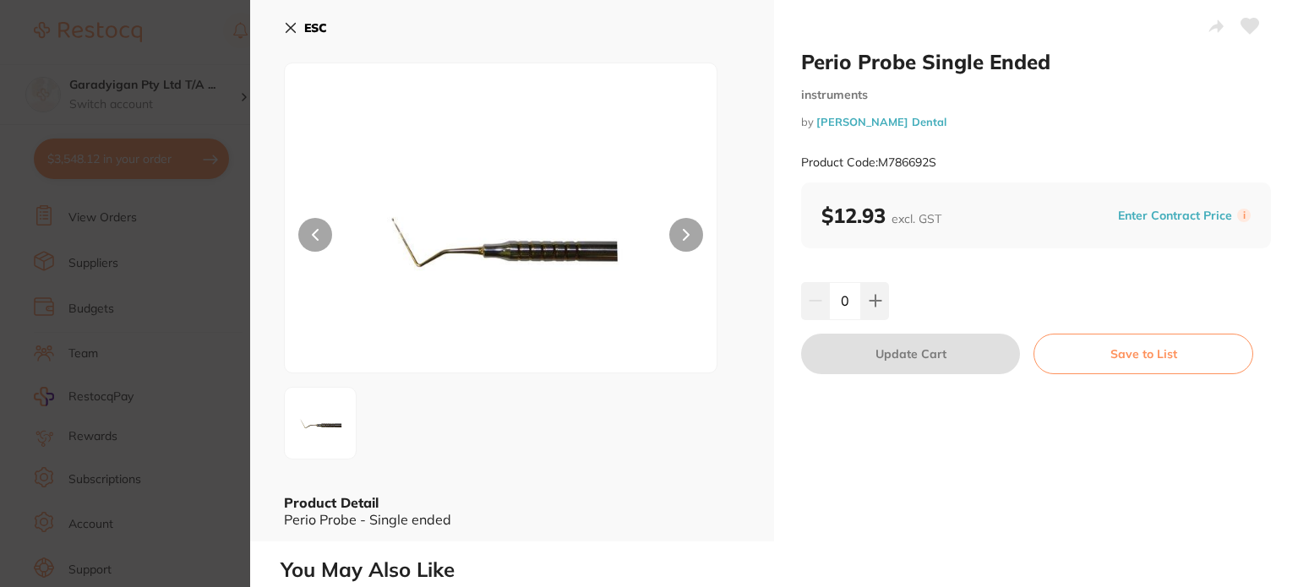
drag, startPoint x: 293, startPoint y: 26, endPoint x: 394, endPoint y: 74, distance: 111.1
click at [292, 26] on icon at bounding box center [291, 28] width 14 height 14
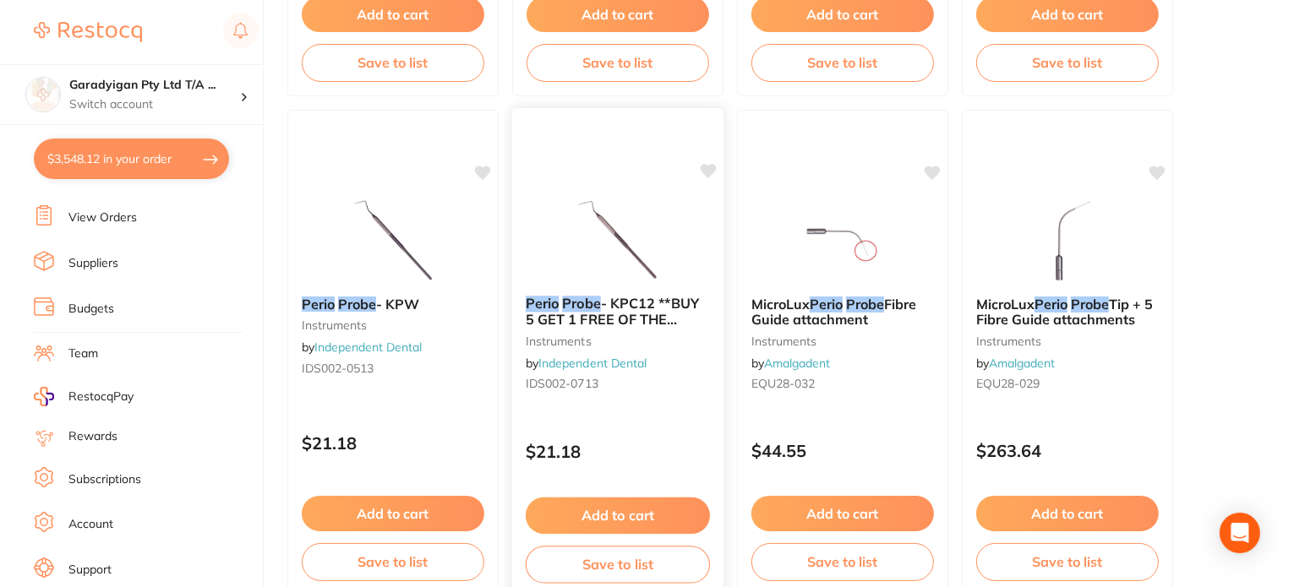
scroll to position [3127, 0]
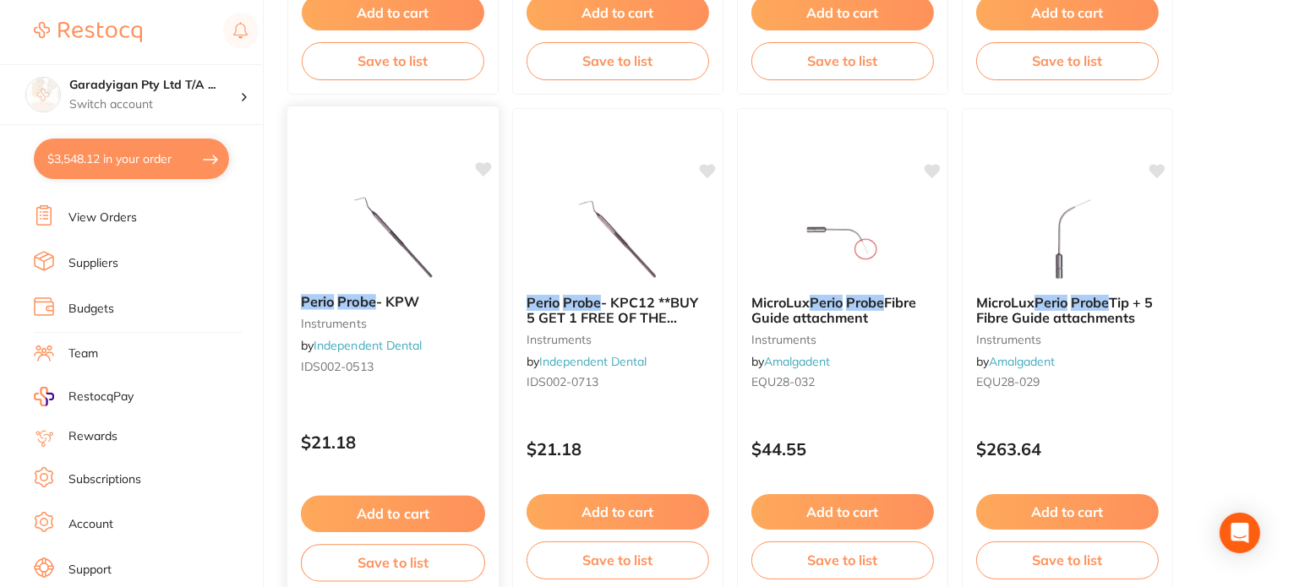
click at [385, 212] on img at bounding box center [392, 237] width 111 height 85
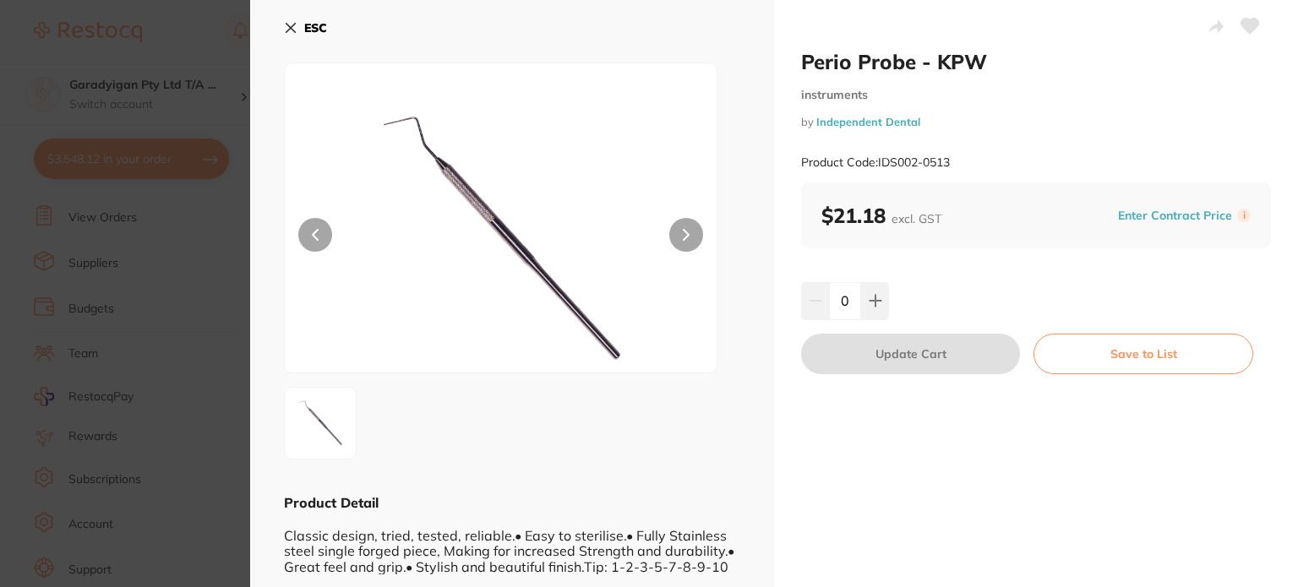
click at [285, 32] on icon at bounding box center [291, 28] width 14 height 14
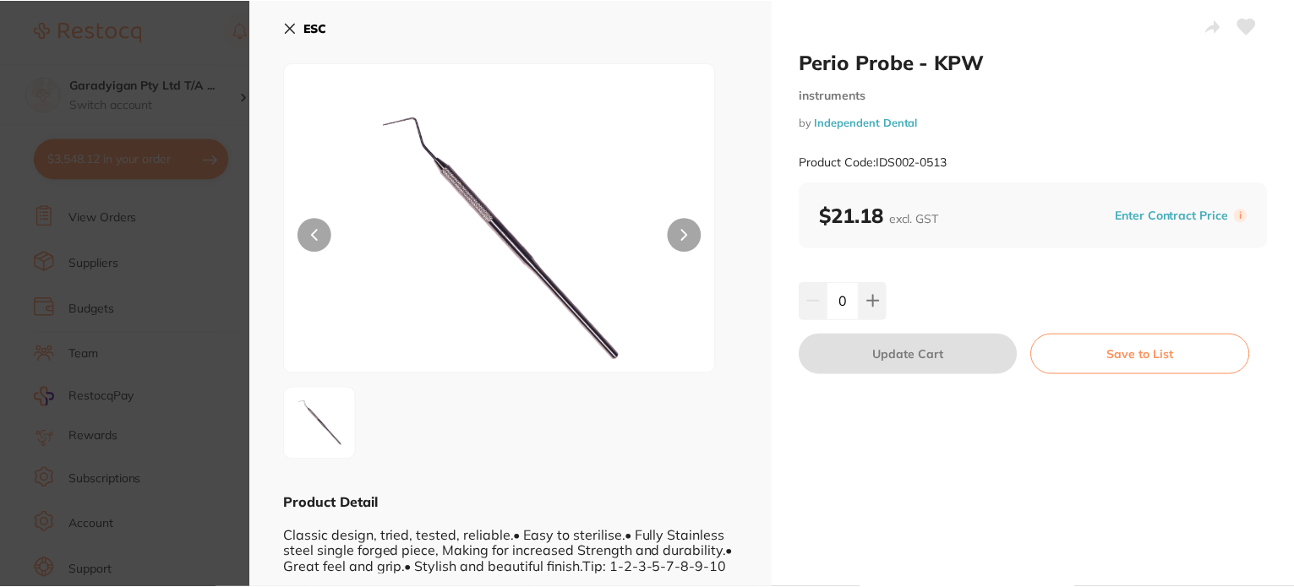
scroll to position [3127, 0]
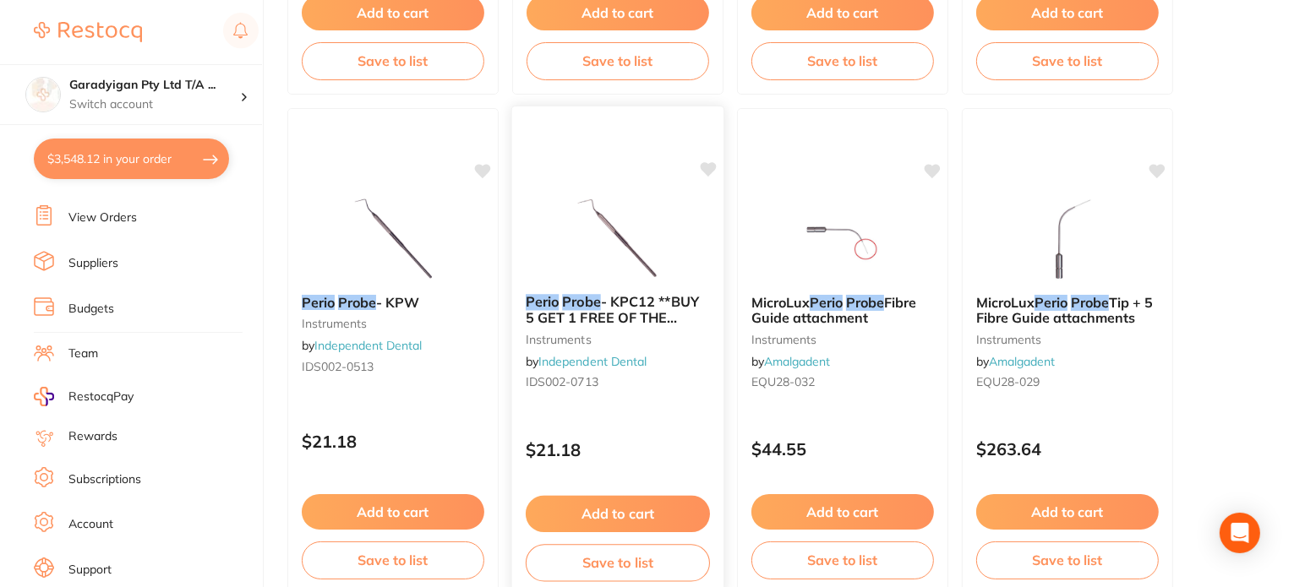
click at [626, 219] on img at bounding box center [617, 237] width 111 height 85
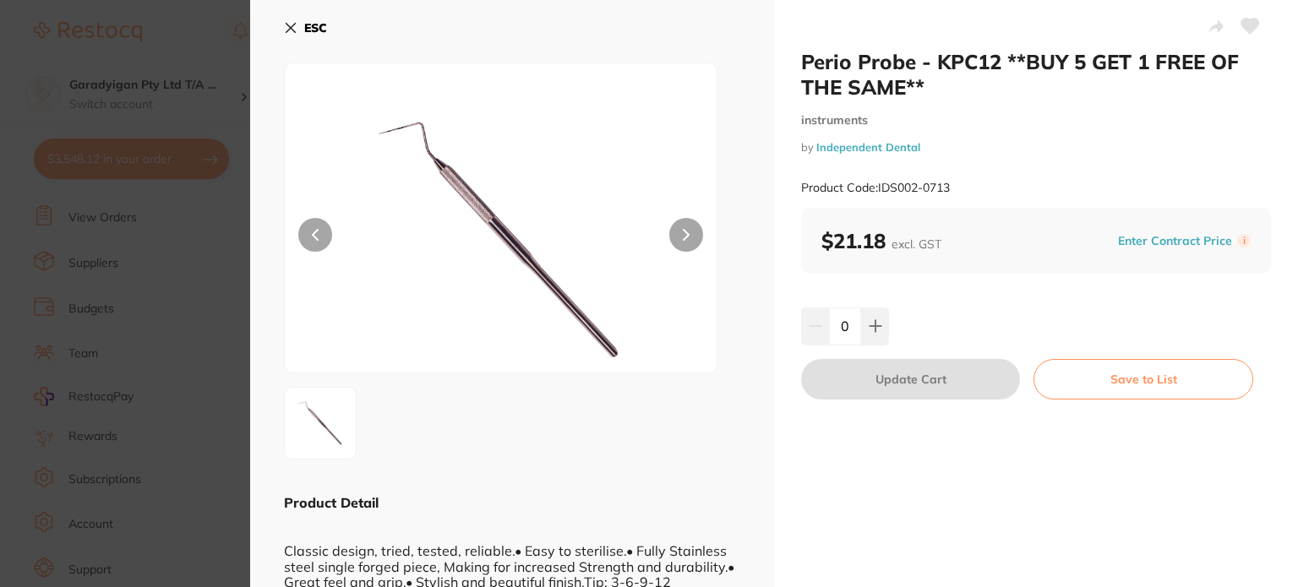
drag, startPoint x: 290, startPoint y: 28, endPoint x: 384, endPoint y: 117, distance: 129.7
click at [290, 29] on icon at bounding box center [290, 28] width 9 height 9
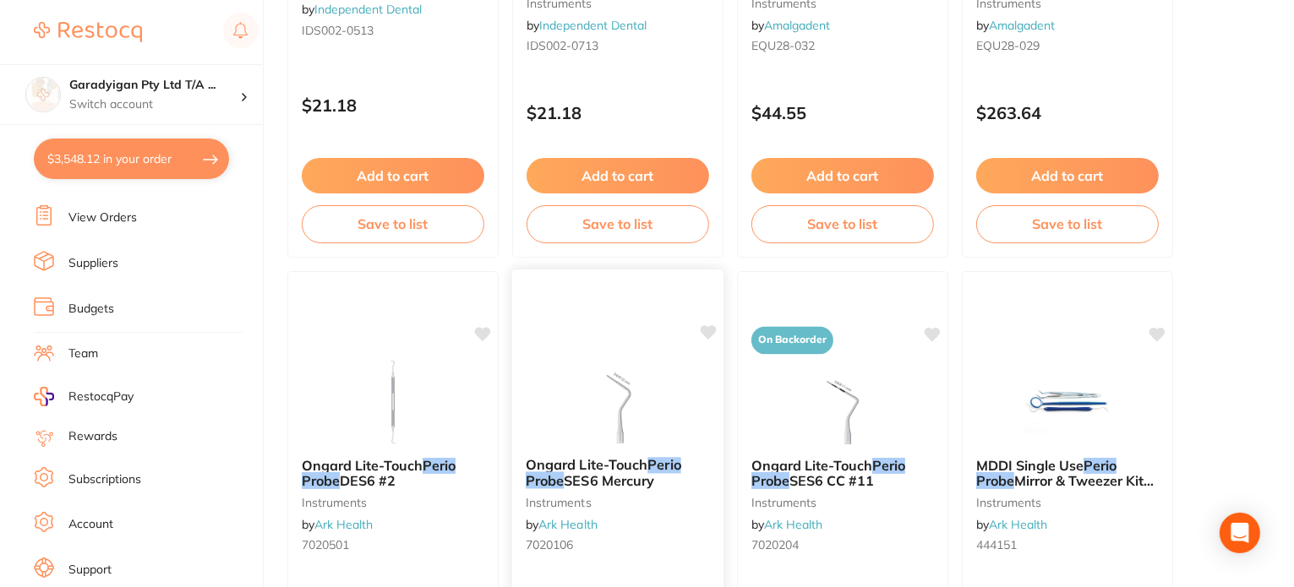
scroll to position [3465, 0]
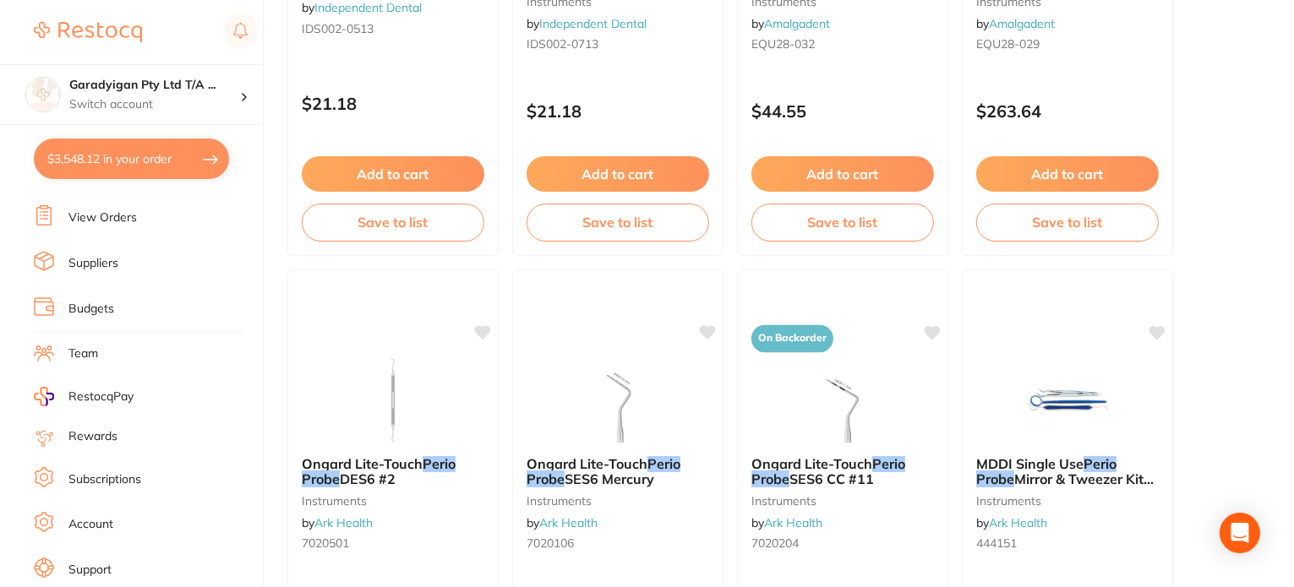
click at [812, 391] on img at bounding box center [843, 400] width 110 height 85
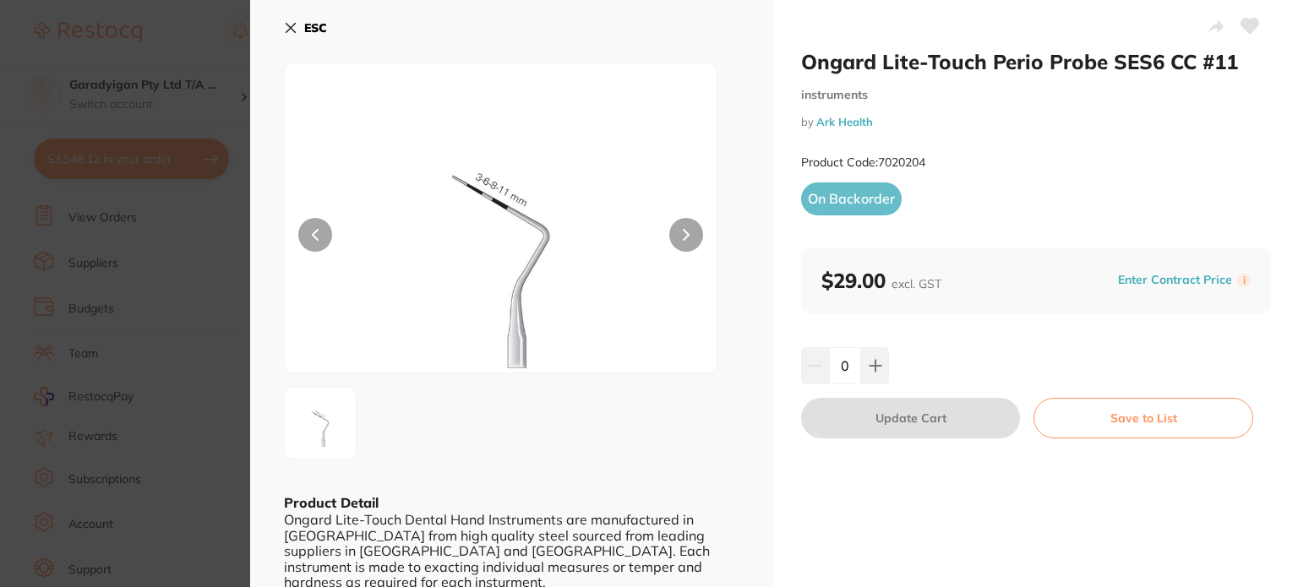
click at [277, 32] on div "ESC Product Detail Ongard Lite-Touch Dental Hand Instruments are manufactured i…" at bounding box center [512, 301] width 524 height 603
click at [290, 22] on icon at bounding box center [291, 28] width 14 height 14
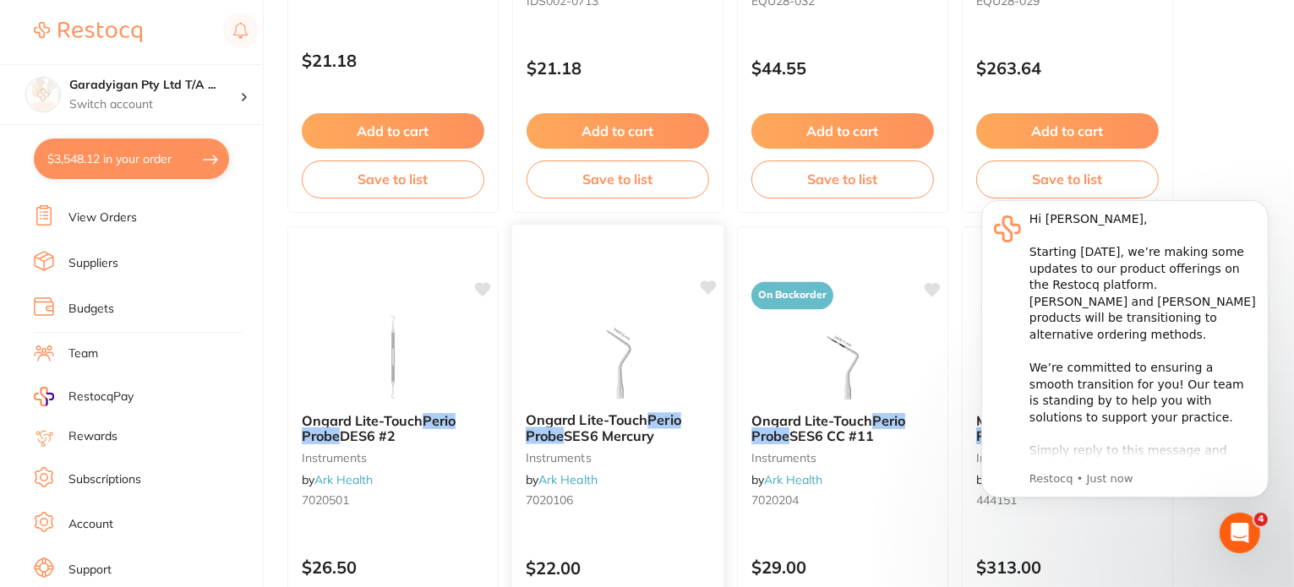
scroll to position [3803, 0]
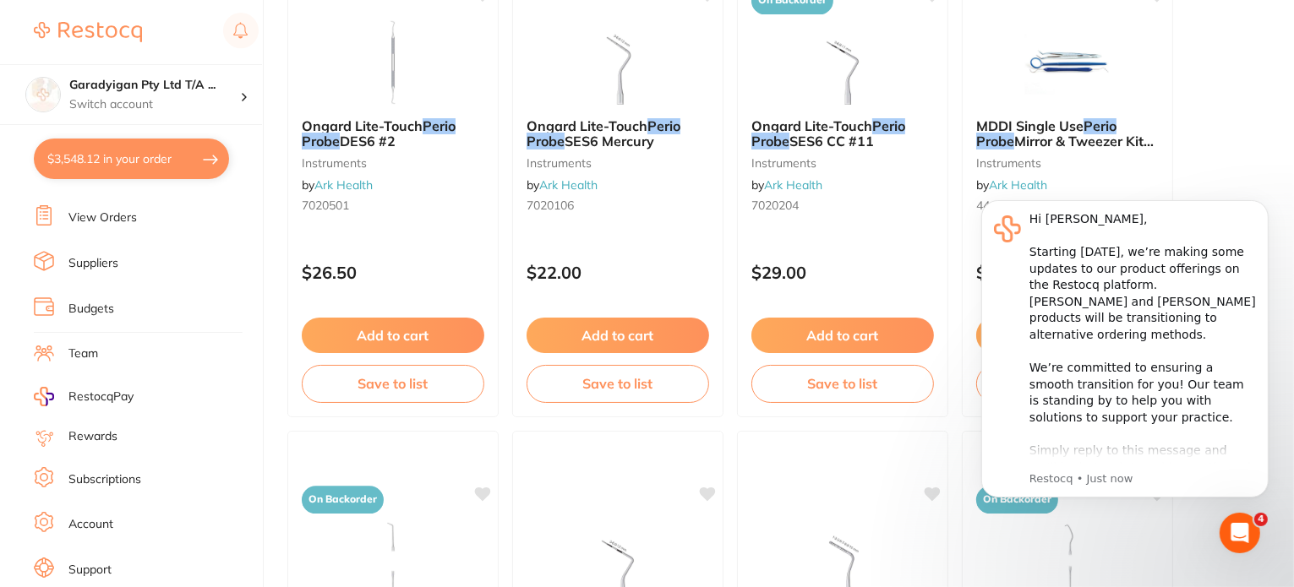
click at [216, 481] on li "Subscriptions" at bounding box center [148, 479] width 229 height 25
